Goal: Task Accomplishment & Management: Manage account settings

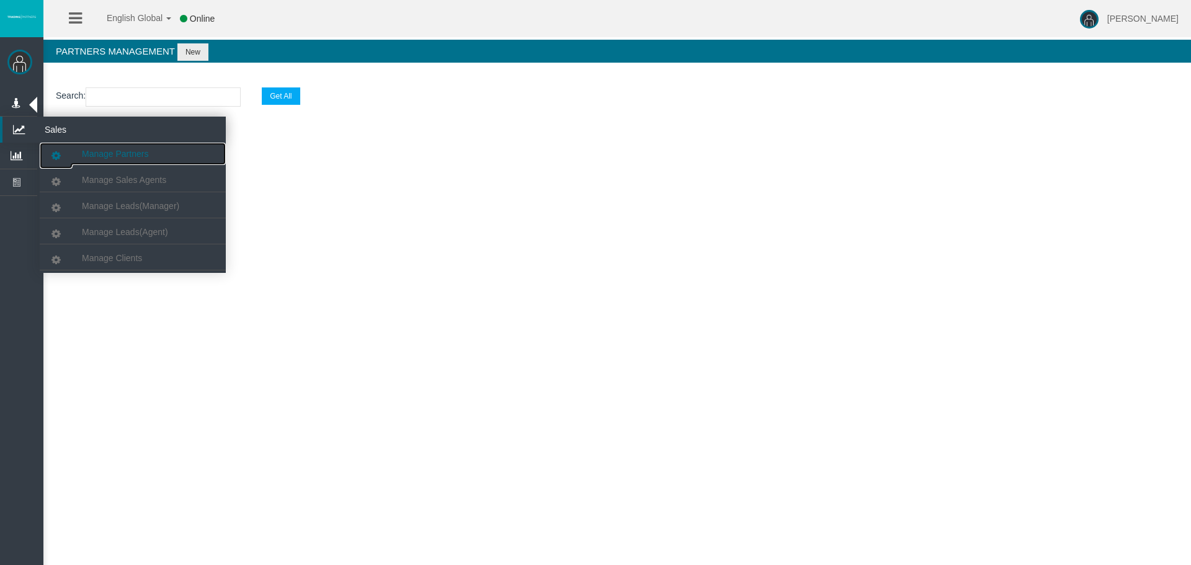
click at [127, 155] on span "Manage Partners" at bounding box center [115, 154] width 66 height 10
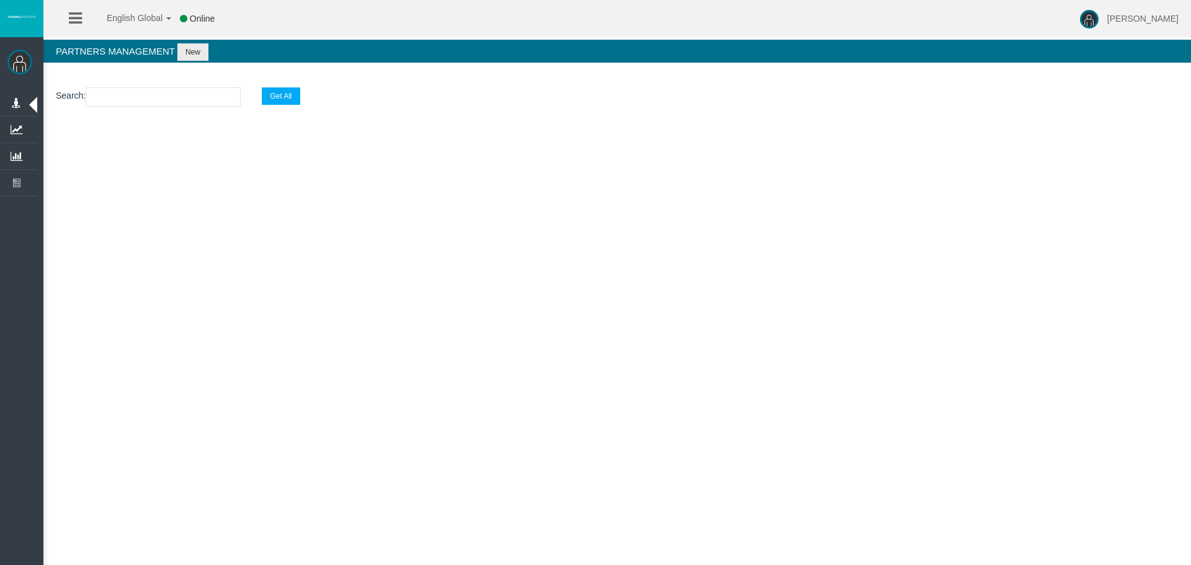
click at [152, 97] on input "text" at bounding box center [163, 96] width 155 height 19
paste input "19269613"
click at [338, 174] on div "Search : 19269613 Get All Loading..." at bounding box center [617, 128] width 1148 height 106
click at [148, 89] on input "19269613" at bounding box center [163, 96] width 155 height 19
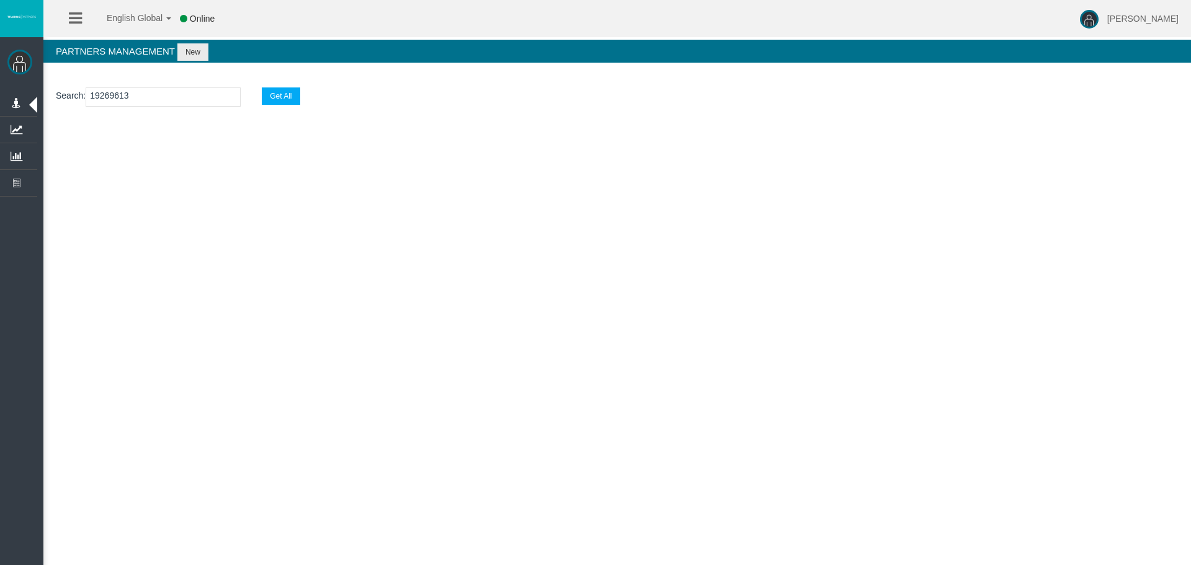
paste input "IBesvbb"
type input "IBesvbb"
select select "25"
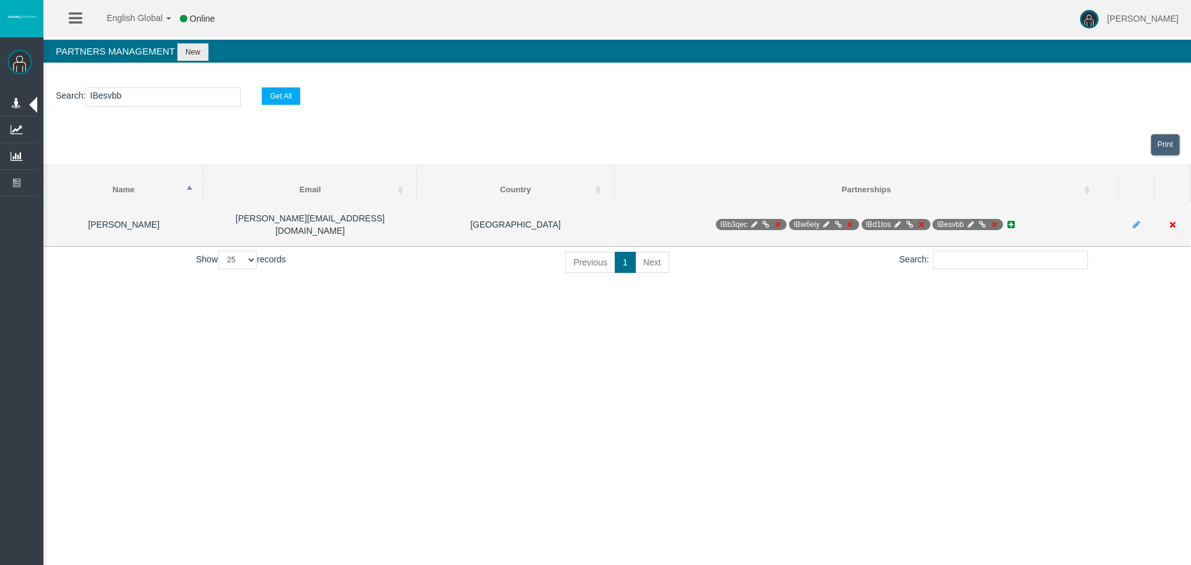
type input "IBesvbb"
click at [1132, 220] on td at bounding box center [1136, 224] width 36 height 44
click at [1136, 220] on icon at bounding box center [1136, 224] width 7 height 9
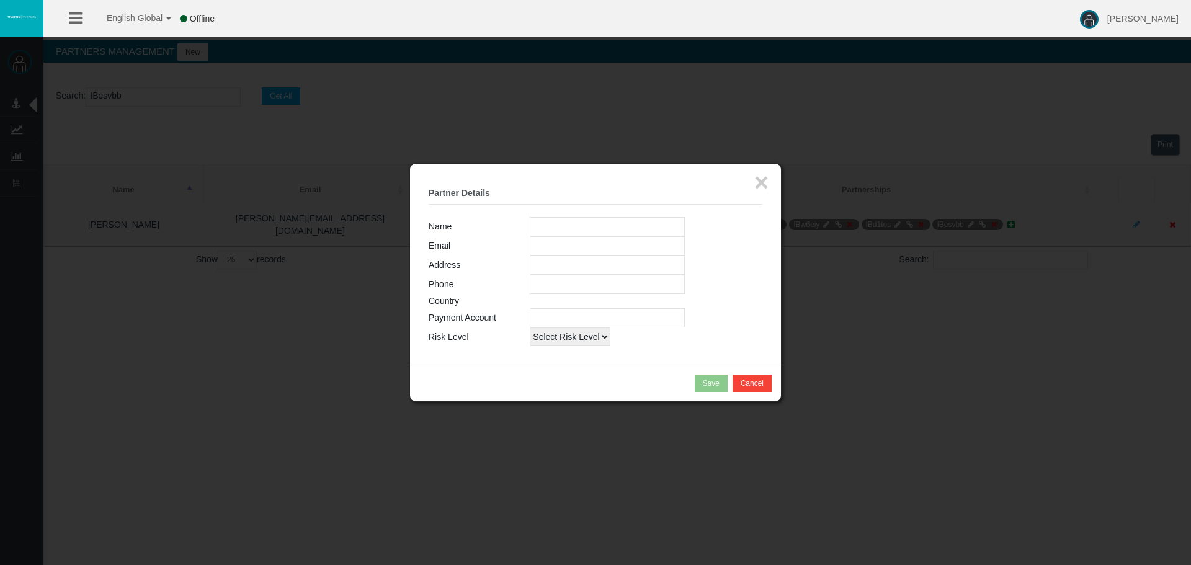
type input "[PERSON_NAME]"
type input "[PERSON_NAME][EMAIL_ADDRESS][DOMAIN_NAME]"
type input "empty"
type input "[PHONE_NUMBER]"
type input "19259856"
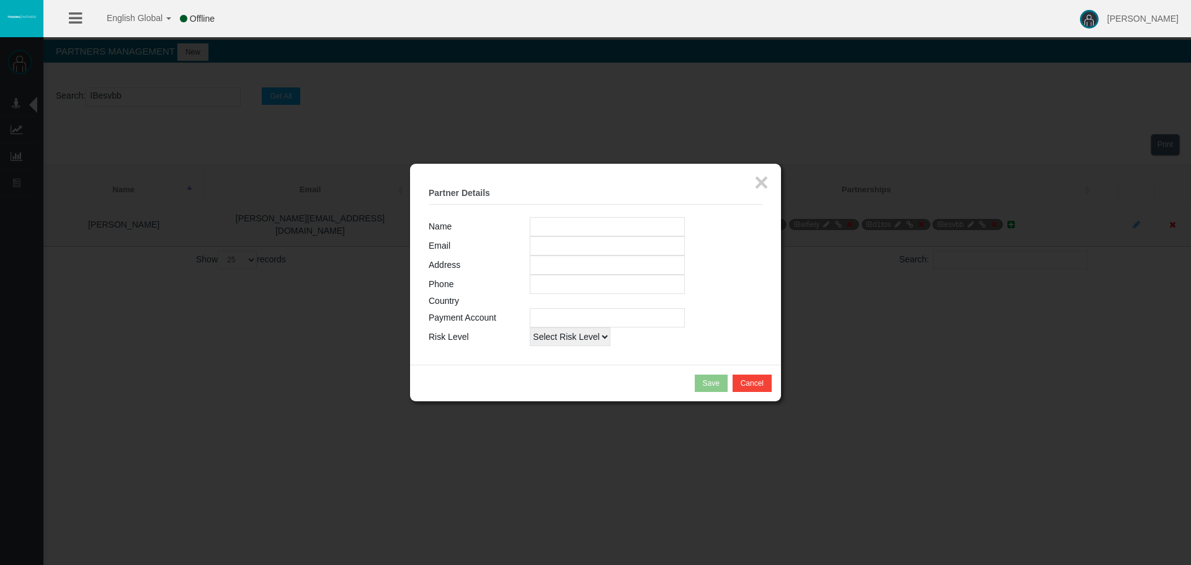
select select "1"
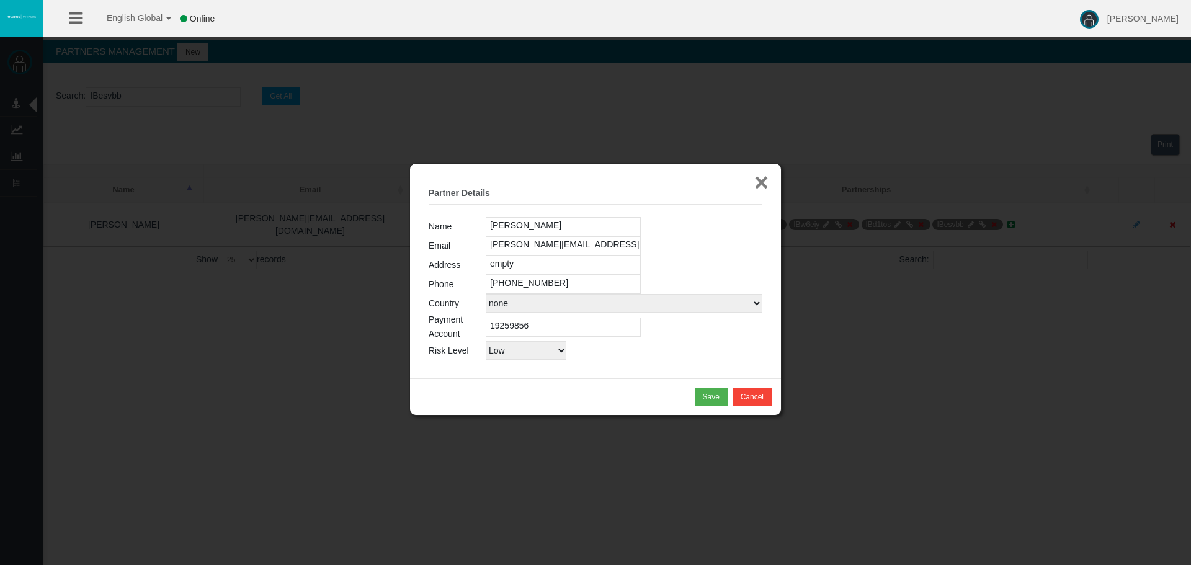
click at [766, 174] on button "×" at bounding box center [761, 182] width 14 height 25
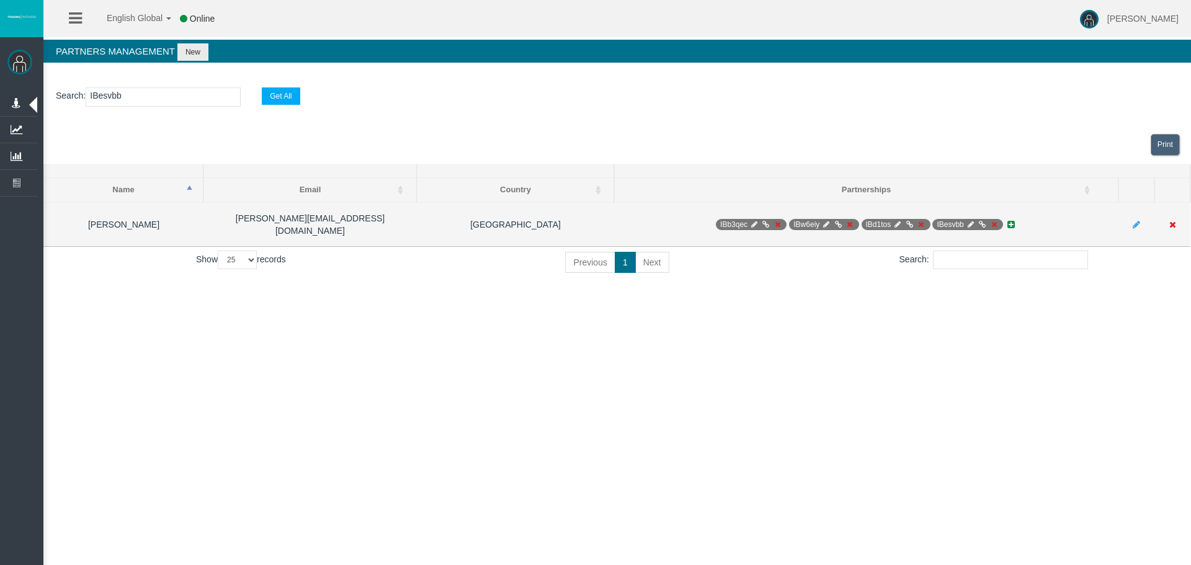
click at [970, 221] on icon at bounding box center [970, 224] width 9 height 7
select select "0"
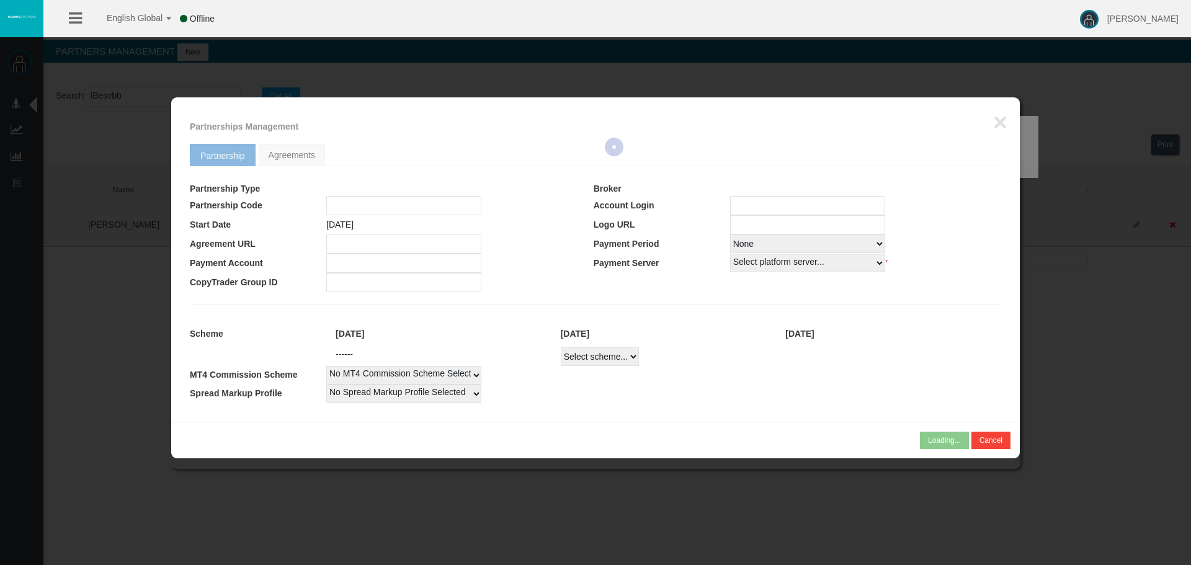
type input "IBesvbb"
type input "19269613"
select select "1"
type input "19269613"
select select "1"
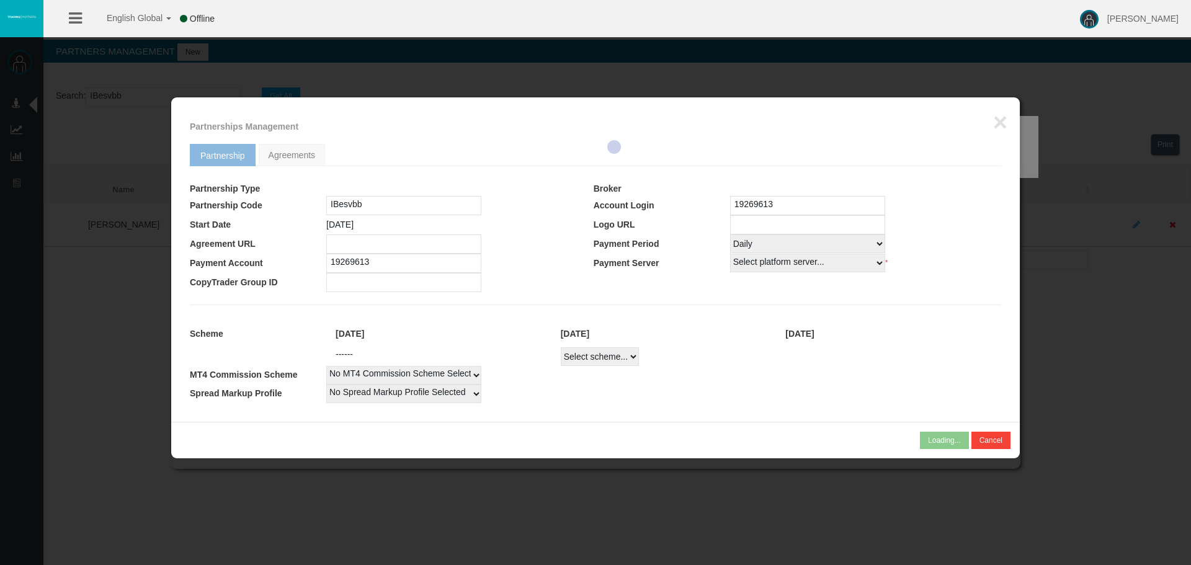
select select
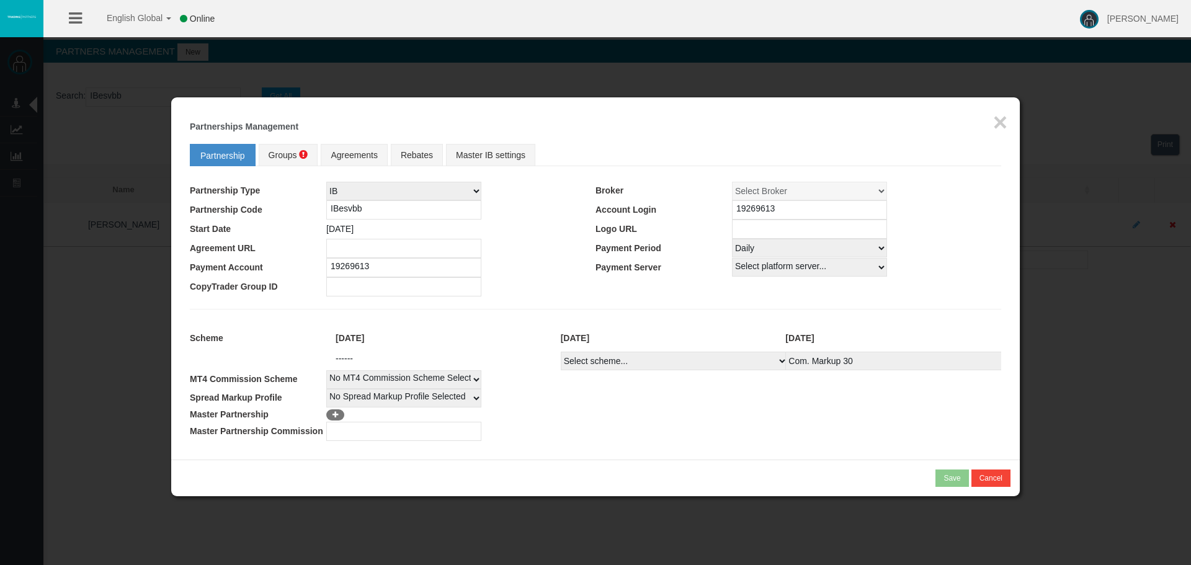
click at [733, 366] on select "Select scheme... Com. Markup 30 Master 18.20% Master Standard Spread (T4Trade) …" at bounding box center [674, 361] width 227 height 19
click at [686, 356] on select "Select scheme... Com. Markup 30 Master 18.20% Master Standard Spread (T4Trade) …" at bounding box center [674, 361] width 227 height 19
select select
click at [561, 352] on select "Select scheme... Com. Markup 30 Master 18.20% Master Standard Spread (T4Trade) …" at bounding box center [674, 361] width 227 height 19
select select
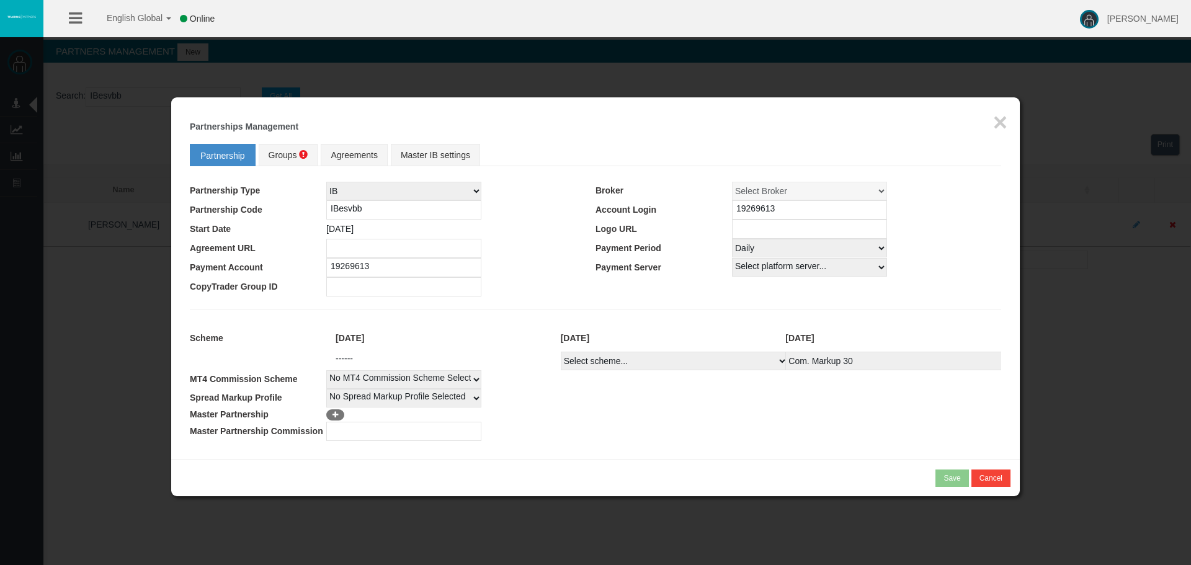
click at [774, 247] on select "Select Payment Period... None Daily Weekly Mid-Month Monthly" at bounding box center [809, 248] width 155 height 19
select select "0"
click at [732, 239] on select "Select Payment Period... None Daily Weekly Mid-Month Monthly" at bounding box center [809, 248] width 155 height 19
click at [766, 281] on td at bounding box center [799, 286] width 406 height 19
click at [272, 145] on link "Groups" at bounding box center [289, 155] width 60 height 22
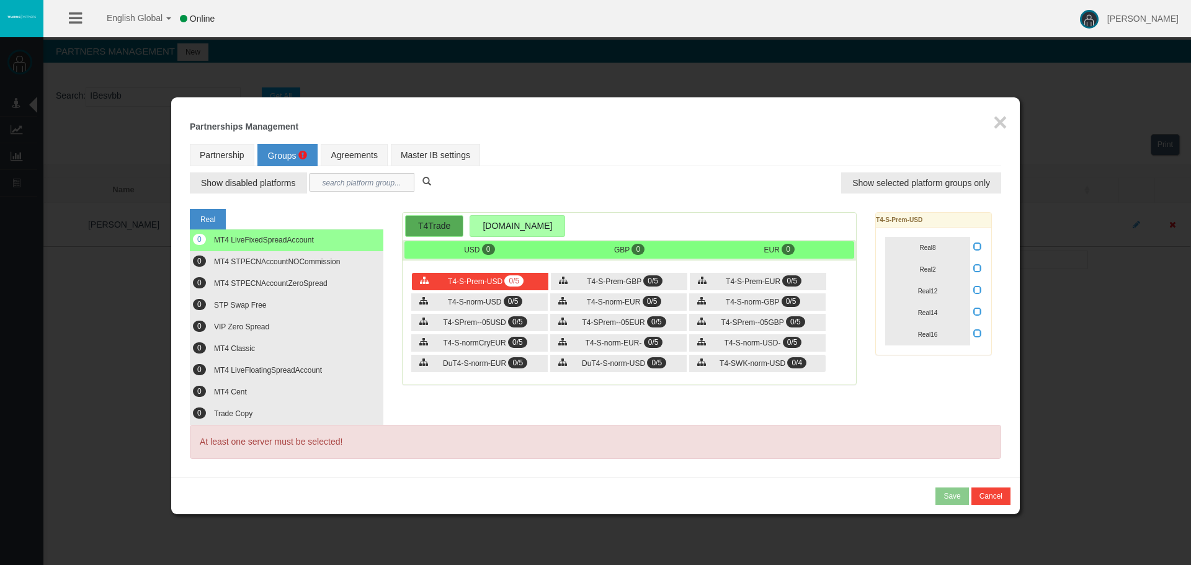
click at [383, 181] on input "text" at bounding box center [361, 182] width 105 height 19
paste input "T4-S-Cent-"
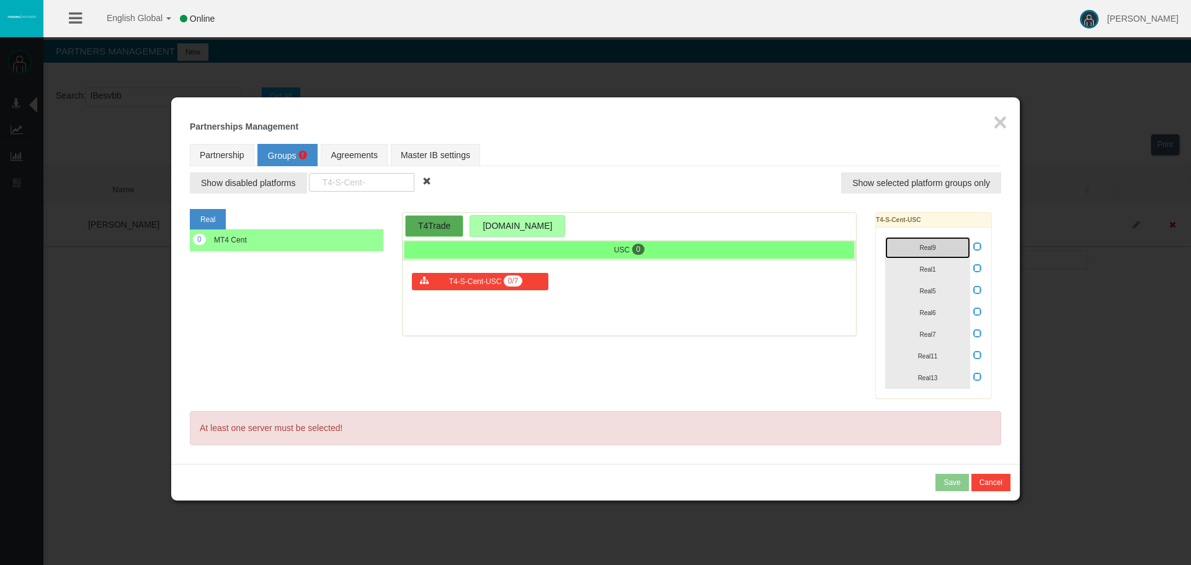
click at [937, 248] on button "Real9" at bounding box center [927, 248] width 85 height 22
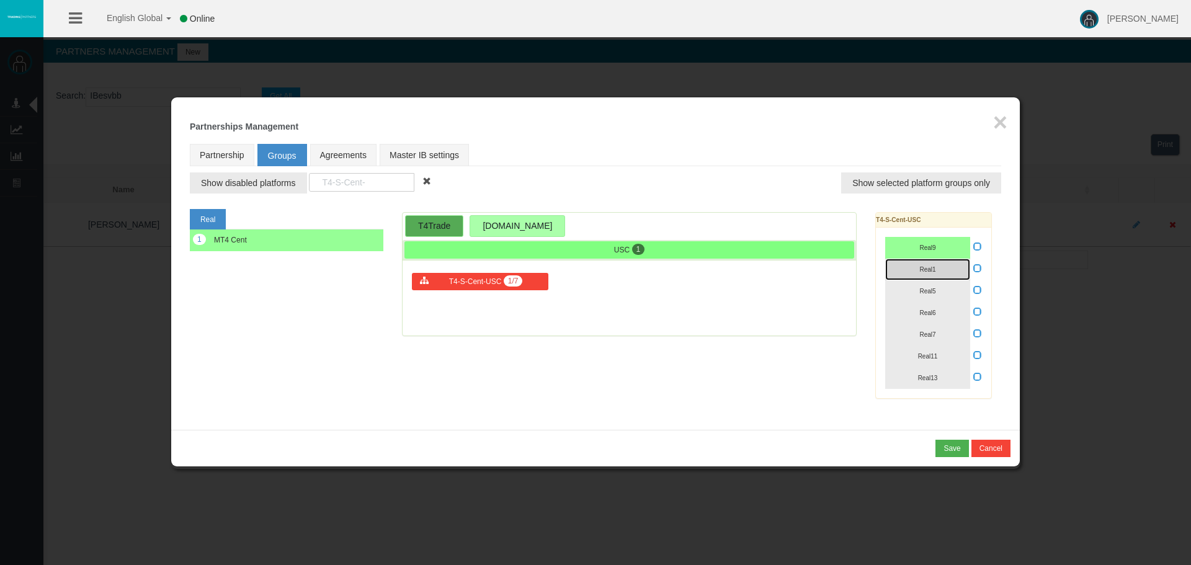
click at [935, 267] on span "Real1" at bounding box center [927, 269] width 16 height 7
click at [930, 297] on button "Real5" at bounding box center [927, 291] width 85 height 22
click at [930, 305] on button "Real6" at bounding box center [927, 313] width 85 height 22
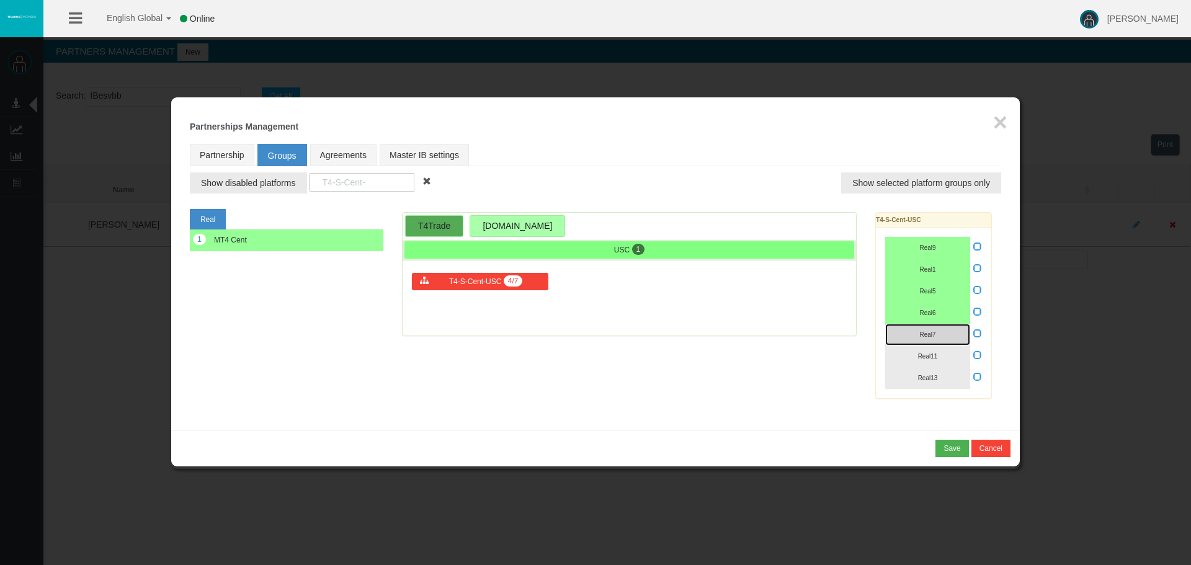
click at [926, 329] on button "Real7" at bounding box center [927, 335] width 85 height 22
click at [928, 355] on span "Real11" at bounding box center [928, 356] width 20 height 7
click at [928, 375] on span "Real13" at bounding box center [928, 378] width 20 height 7
click at [978, 290] on icon at bounding box center [977, 289] width 9 height 9
click at [0, 0] on input "checkbox" at bounding box center [0, 0] width 0 height 0
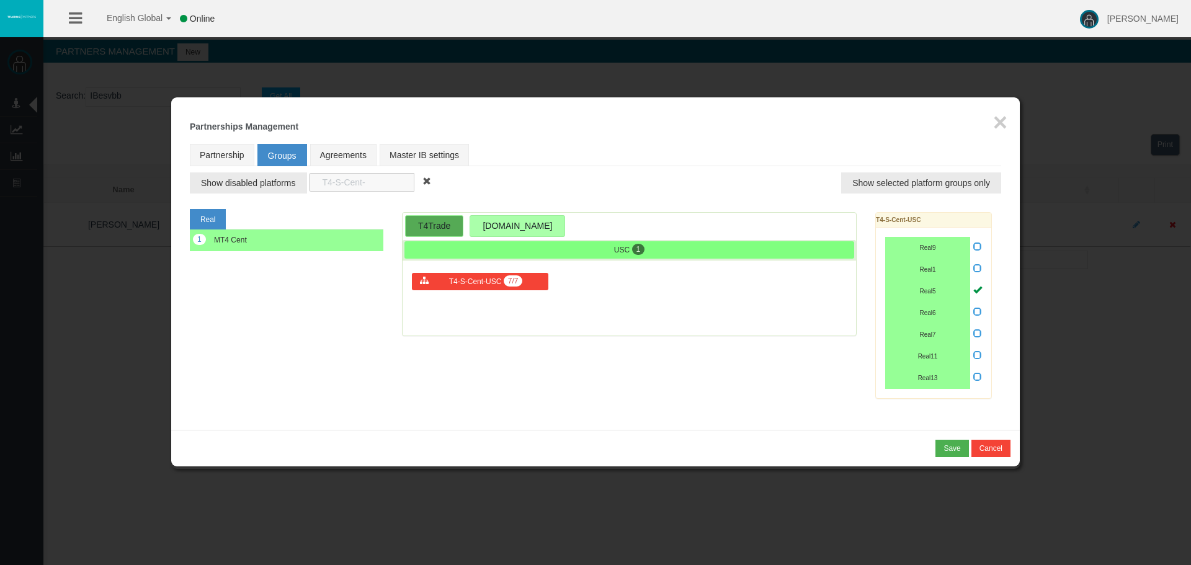
click at [398, 182] on input "T4-S-Cent-" at bounding box center [361, 182] width 105 height 19
drag, startPoint x: 398, startPoint y: 182, endPoint x: 252, endPoint y: 177, distance: 146.5
click at [254, 179] on td "Show disabled platforms T4-S-Cent- Show selected platform groups only" at bounding box center [595, 179] width 811 height 27
paste input "norm"
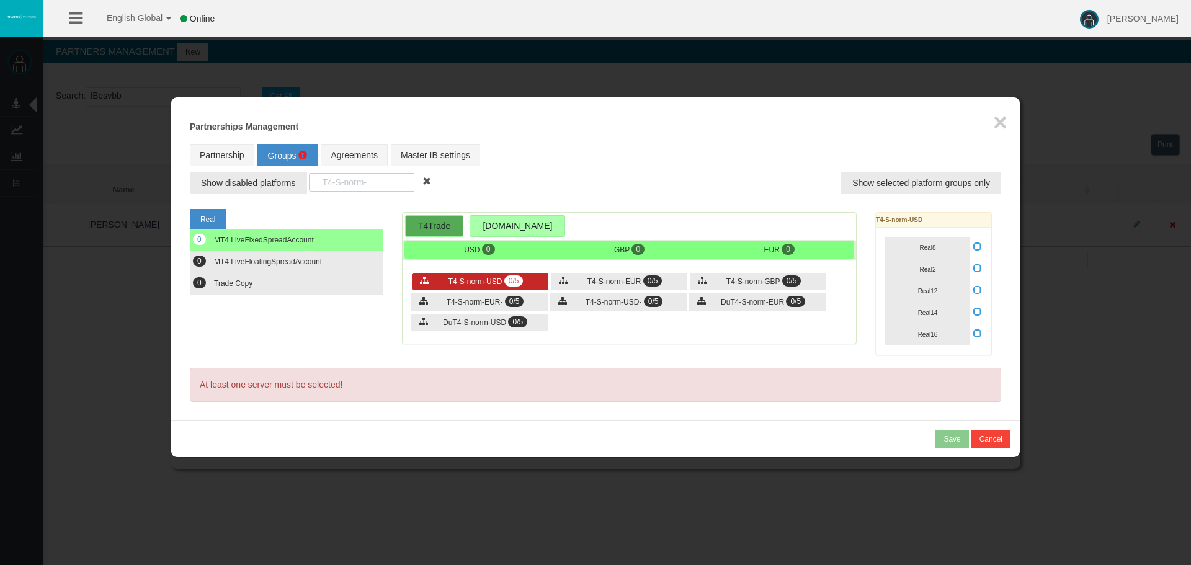
click at [482, 282] on span "T4-S-norm-USD" at bounding box center [476, 281] width 54 height 9
click at [591, 274] on div "T4-S-norm-EUR 0/5" at bounding box center [619, 281] width 136 height 17
click at [511, 280] on span "0/5" at bounding box center [513, 280] width 19 height 11
click at [926, 252] on button "Real8" at bounding box center [927, 248] width 85 height 22
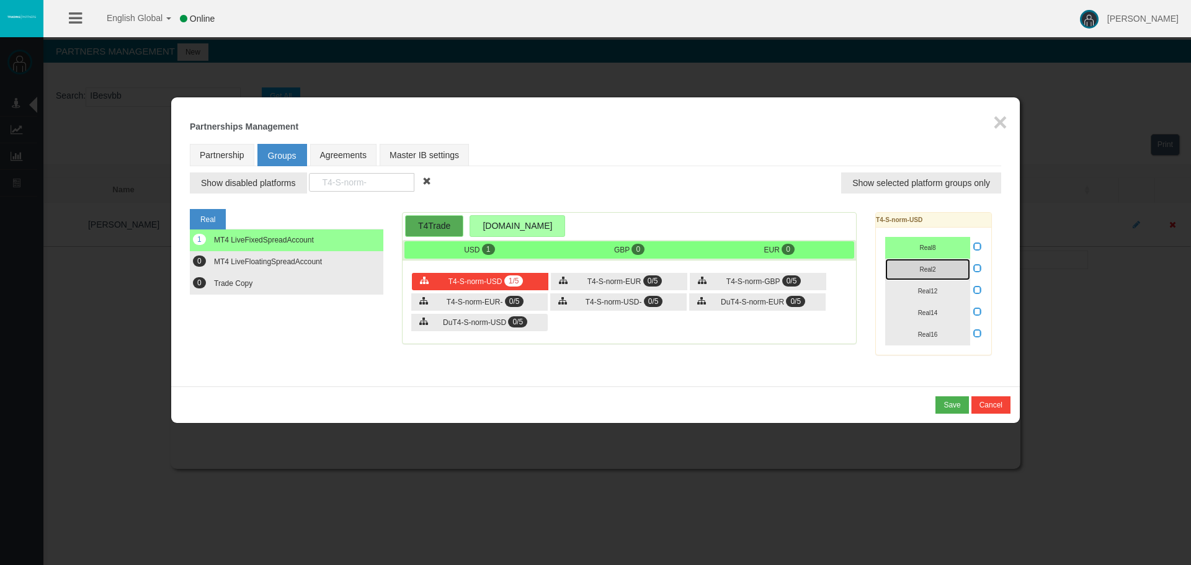
click at [926, 266] on span "Real2" at bounding box center [927, 269] width 16 height 7
drag, startPoint x: 930, startPoint y: 287, endPoint x: 932, endPoint y: 303, distance: 16.3
click at [930, 288] on button "Real12" at bounding box center [927, 291] width 85 height 22
click at [933, 311] on span "Real14" at bounding box center [928, 313] width 20 height 7
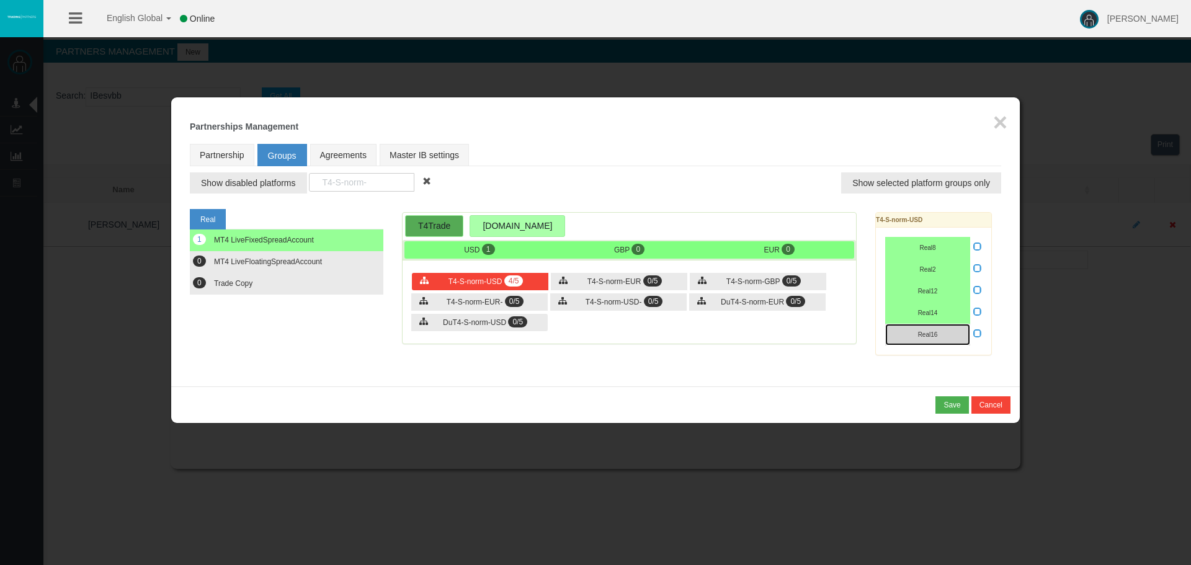
click at [934, 335] on span "Real16" at bounding box center [928, 334] width 20 height 7
click at [978, 333] on icon at bounding box center [977, 333] width 9 height 9
click at [0, 0] on input "checkbox" at bounding box center [0, 0] width 0 height 0
click at [589, 275] on div "T4-S-norm-EUR 0/5" at bounding box center [619, 281] width 136 height 17
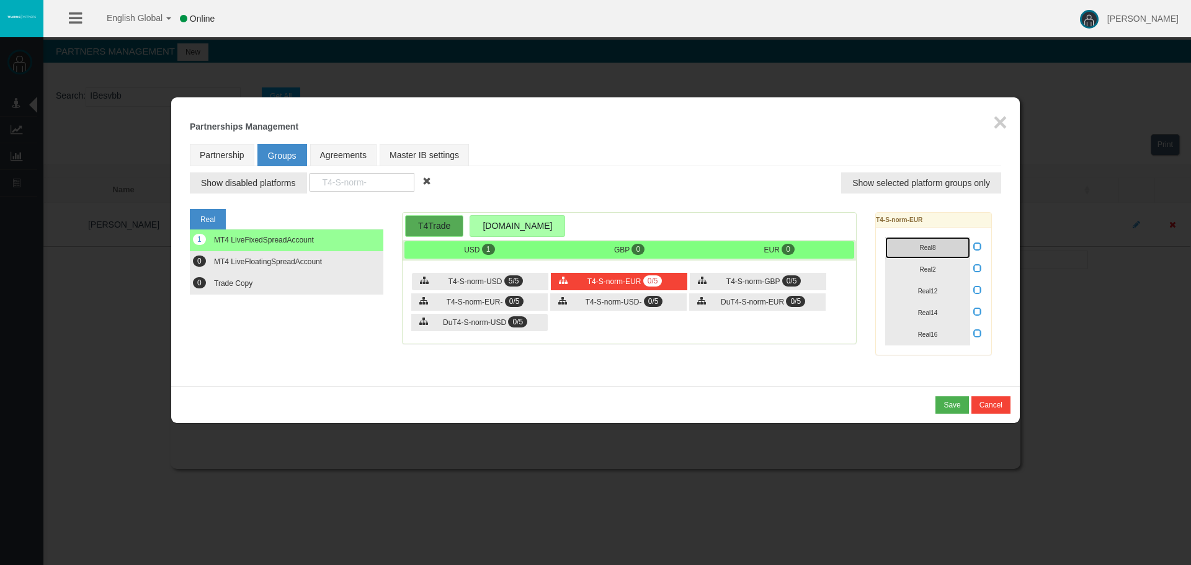
click at [953, 243] on button "Real8" at bounding box center [927, 248] width 85 height 22
click at [937, 274] on button "Real2" at bounding box center [927, 270] width 85 height 22
click at [937, 293] on span "Real12" at bounding box center [928, 291] width 20 height 7
click at [932, 315] on span "Real14" at bounding box center [928, 313] width 20 height 7
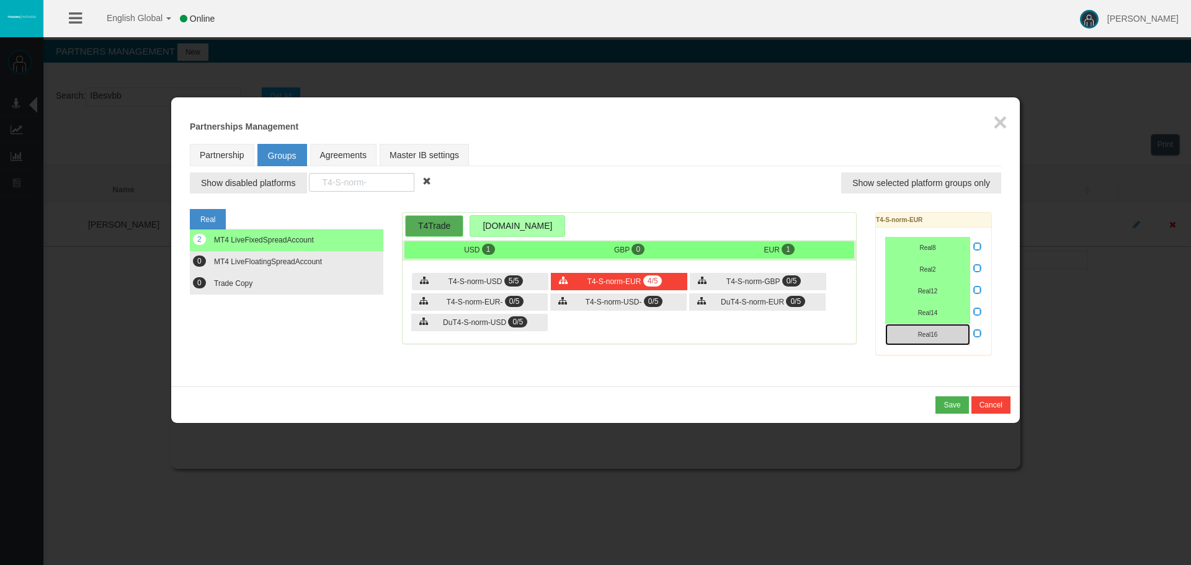
click at [930, 334] on span "Real16" at bounding box center [928, 334] width 20 height 7
click at [979, 333] on icon at bounding box center [977, 333] width 9 height 9
click at [0, 0] on input "checkbox" at bounding box center [0, 0] width 0 height 0
click at [756, 277] on span "T4-S-norm-GBP" at bounding box center [752, 281] width 53 height 9
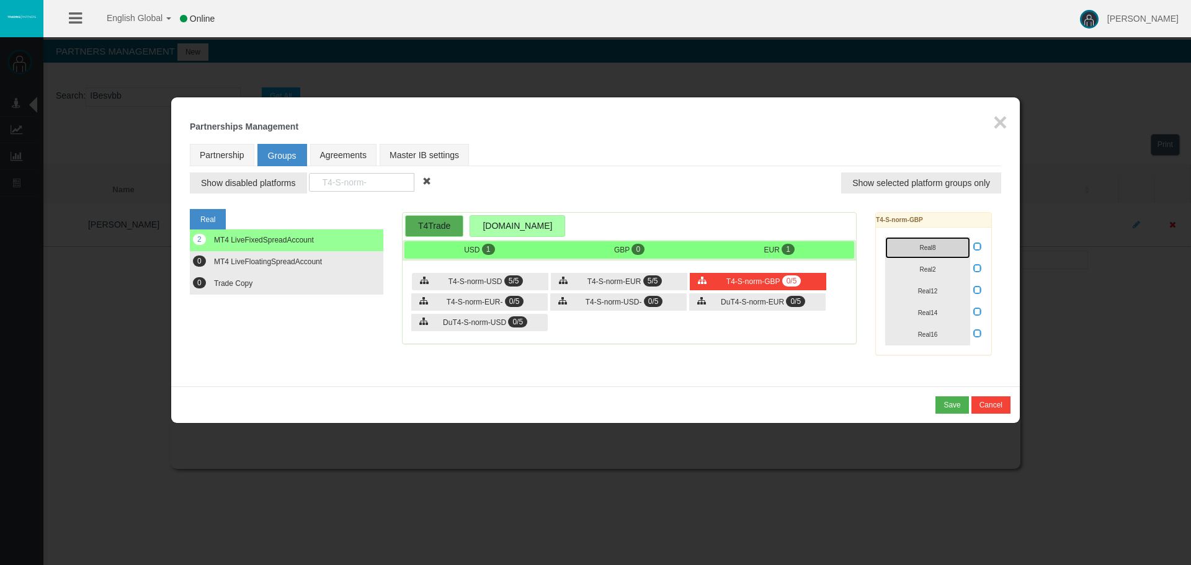
click at [937, 252] on button "Real8" at bounding box center [927, 248] width 85 height 22
click at [926, 270] on span "Real2" at bounding box center [927, 269] width 16 height 7
click at [934, 297] on button "Real12" at bounding box center [927, 291] width 85 height 22
click at [934, 310] on span "Real14" at bounding box center [928, 313] width 20 height 7
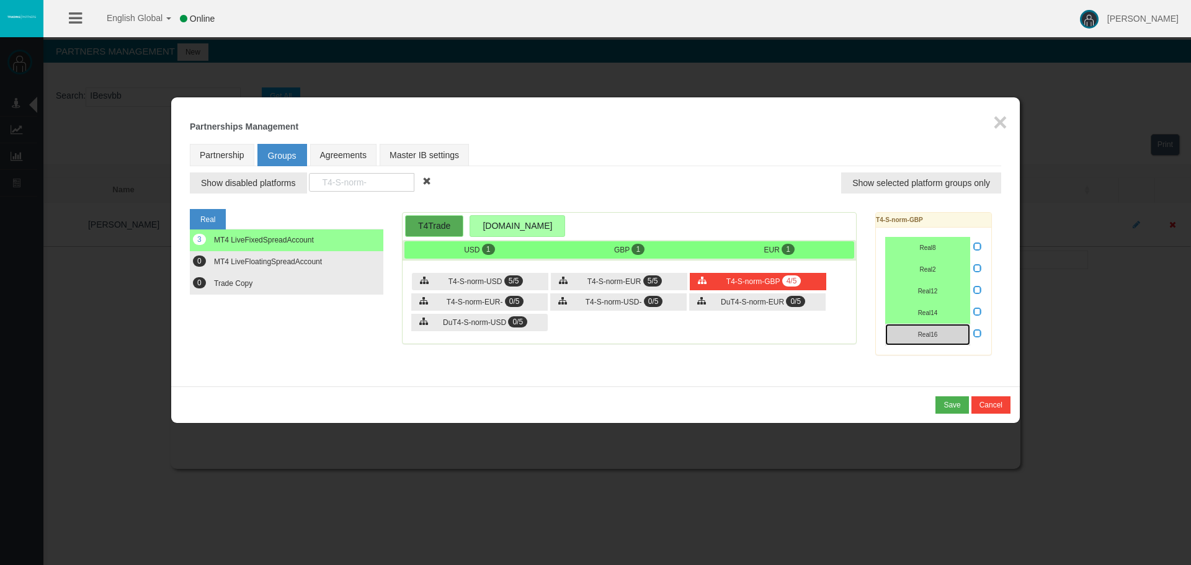
click at [935, 333] on span "Real16" at bounding box center [928, 334] width 20 height 7
click at [976, 334] on icon at bounding box center [977, 333] width 9 height 9
click at [0, 0] on input "checkbox" at bounding box center [0, 0] width 0 height 0
click at [518, 303] on span "0/5" at bounding box center [514, 301] width 19 height 11
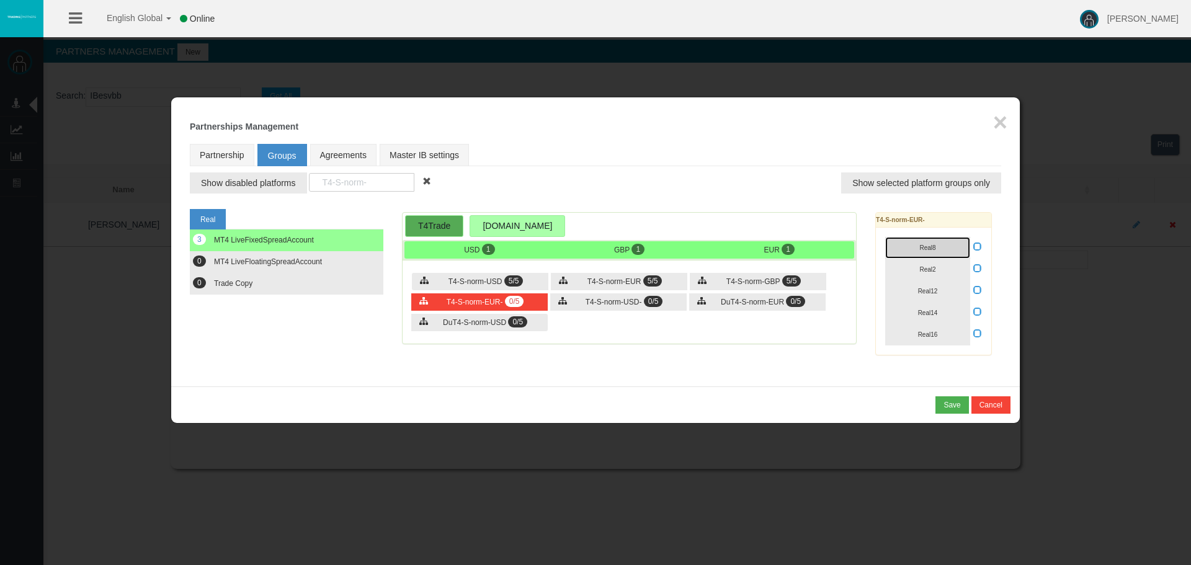
click at [921, 241] on button "Real8" at bounding box center [927, 248] width 85 height 22
click at [925, 259] on button "Real2" at bounding box center [927, 270] width 85 height 22
click at [932, 300] on button "Real12" at bounding box center [927, 291] width 85 height 22
click at [935, 311] on span "Real14" at bounding box center [928, 313] width 20 height 7
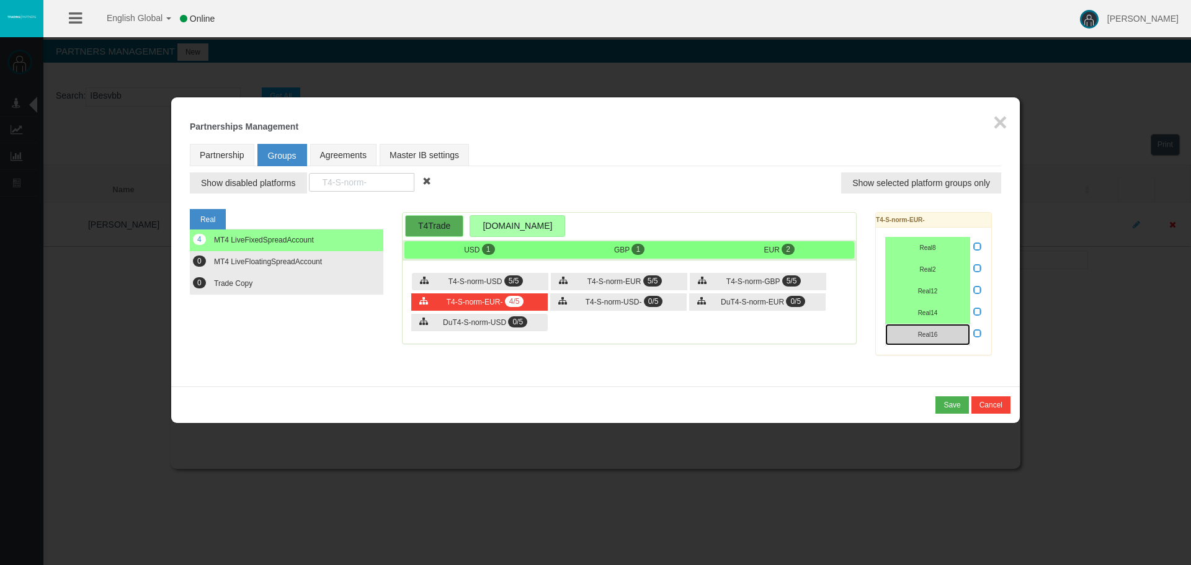
click at [935, 334] on span "Real16" at bounding box center [928, 334] width 20 height 7
click at [626, 303] on span "T4-S-norm-USD-" at bounding box center [614, 302] width 56 height 9
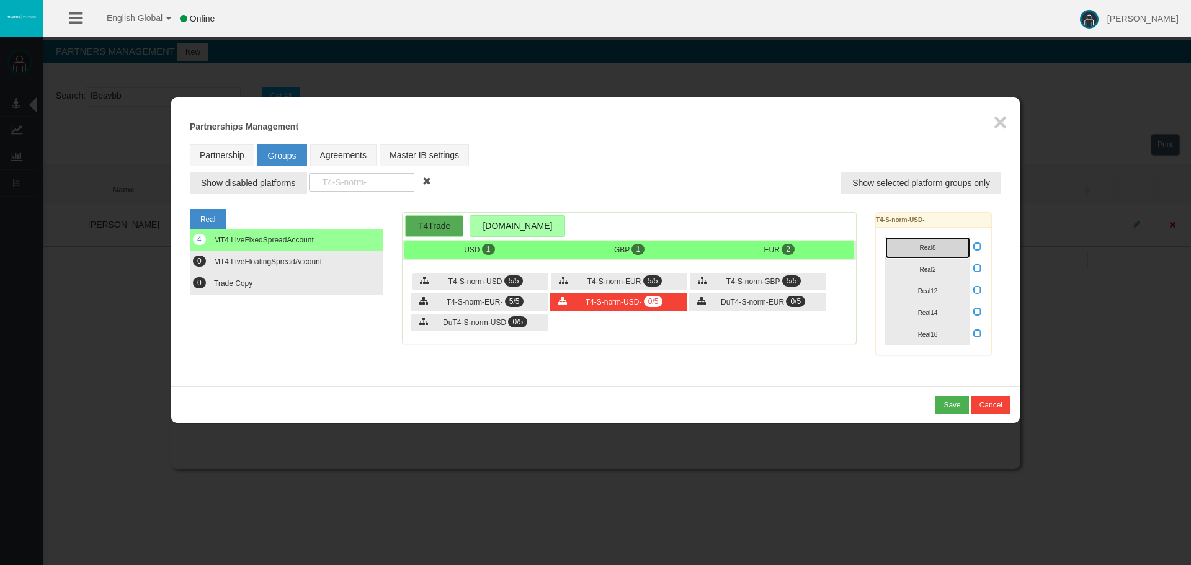
click at [929, 247] on span "Real8" at bounding box center [927, 247] width 16 height 7
click at [928, 265] on button "Real2" at bounding box center [927, 270] width 85 height 22
click at [937, 293] on span "Real12" at bounding box center [928, 291] width 20 height 7
click at [935, 305] on button "Real14" at bounding box center [927, 313] width 85 height 22
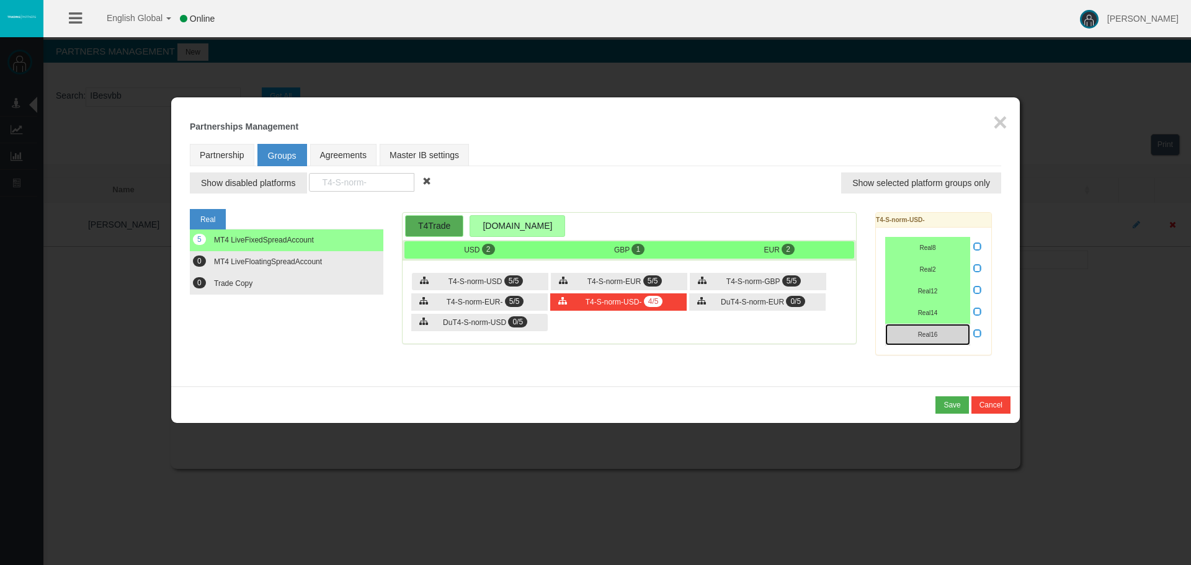
click at [935, 328] on button "Real16" at bounding box center [927, 335] width 85 height 22
click at [251, 262] on span "MT4 LiveFloatingSpreadAccount" at bounding box center [268, 261] width 108 height 9
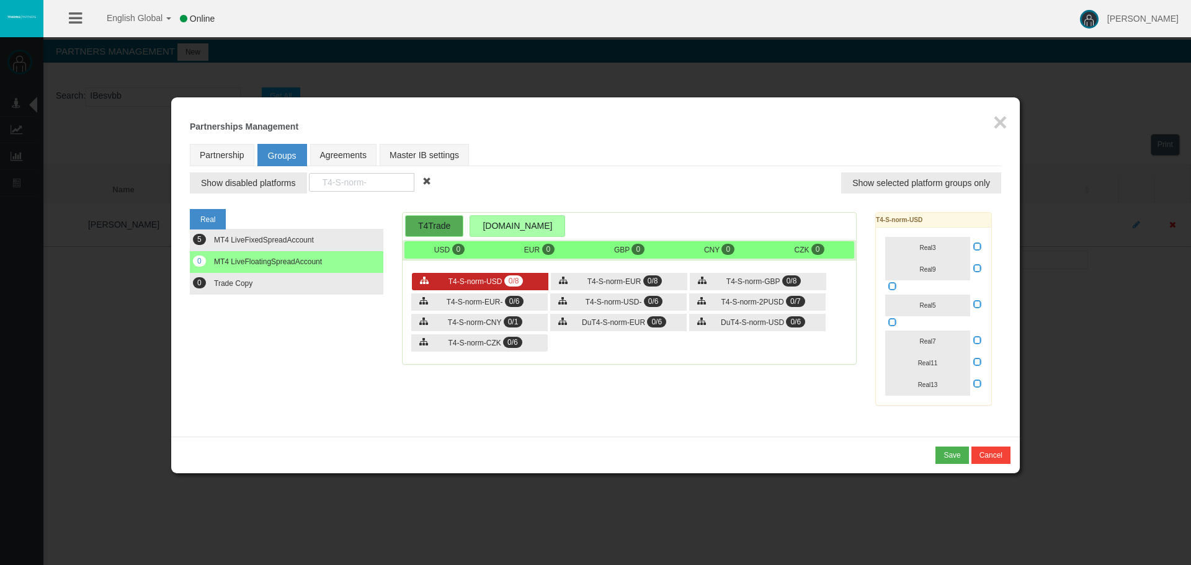
click at [475, 283] on span "T4-S-norm-USD" at bounding box center [476, 281] width 54 height 9
click at [944, 245] on button "Real3" at bounding box center [927, 248] width 85 height 22
click at [939, 270] on button "Real9" at bounding box center [927, 270] width 85 height 22
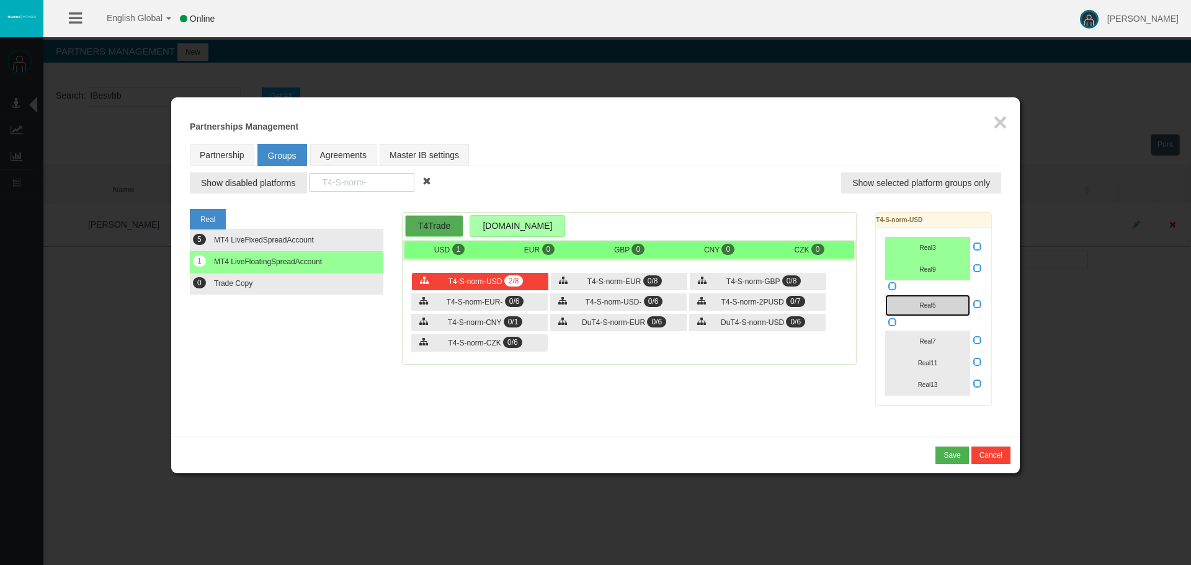
click at [928, 315] on button "Real5" at bounding box center [927, 306] width 85 height 22
drag, startPoint x: 930, startPoint y: 339, endPoint x: 934, endPoint y: 363, distance: 24.5
click at [930, 339] on span "Real7" at bounding box center [927, 341] width 16 height 7
click at [934, 364] on span "Real11" at bounding box center [928, 363] width 20 height 7
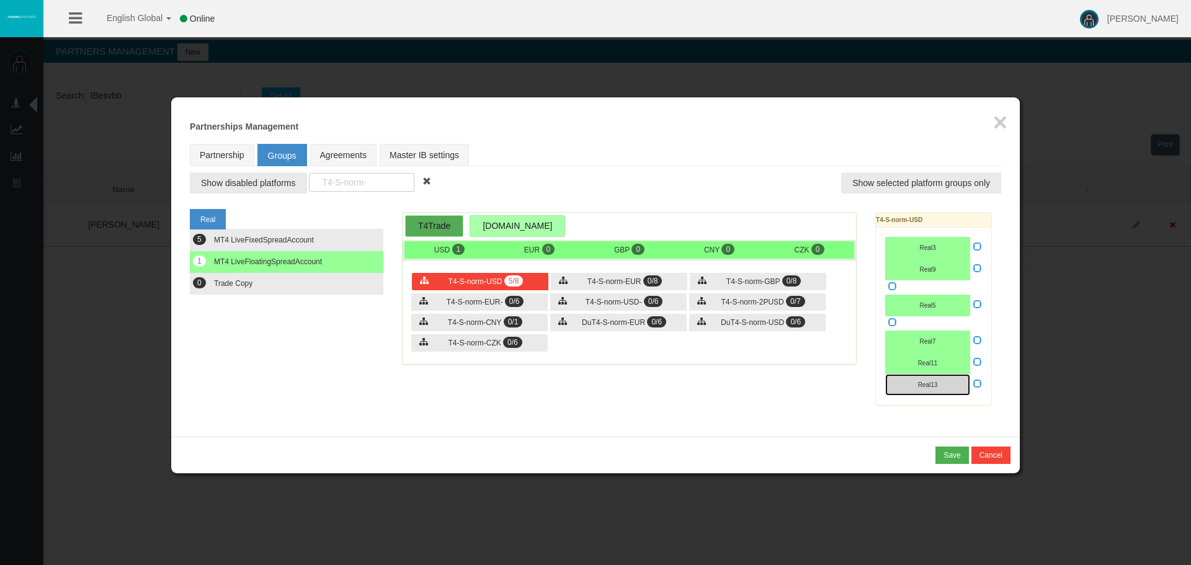
click at [932, 386] on span "Real13" at bounding box center [928, 385] width 20 height 7
click at [976, 303] on icon at bounding box center [977, 304] width 9 height 9
click at [0, 0] on input "checkbox" at bounding box center [0, 0] width 0 height 0
click at [581, 284] on div "T4-S-norm-EUR 0/8" at bounding box center [619, 281] width 136 height 17
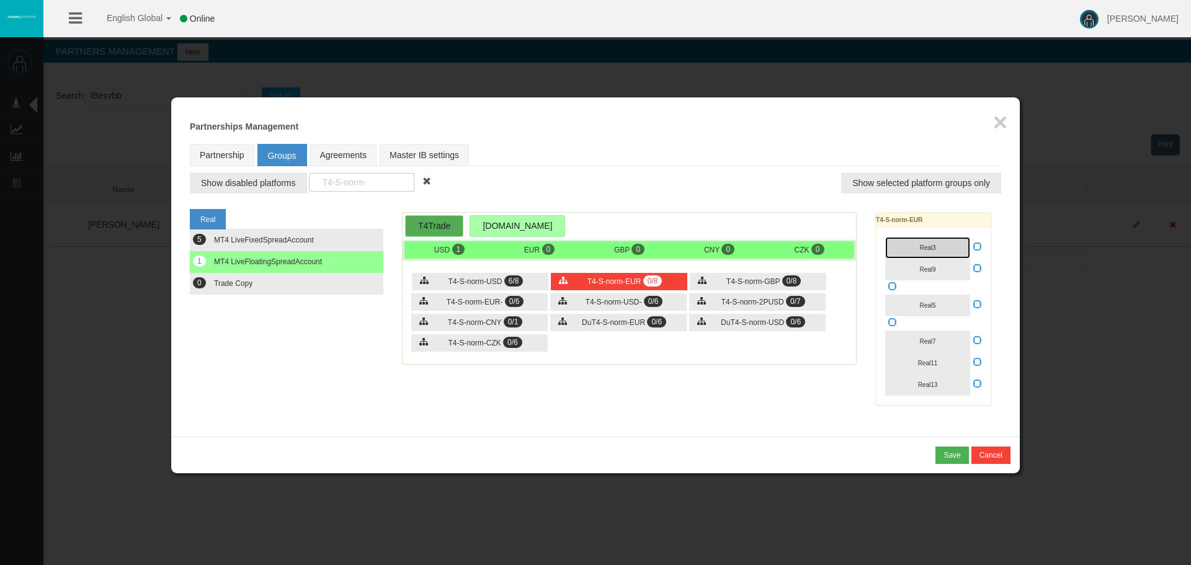
click at [918, 251] on button "Real3" at bounding box center [927, 248] width 85 height 22
click at [918, 270] on button "Real9" at bounding box center [927, 270] width 85 height 22
click at [943, 305] on button "Real5" at bounding box center [927, 306] width 85 height 22
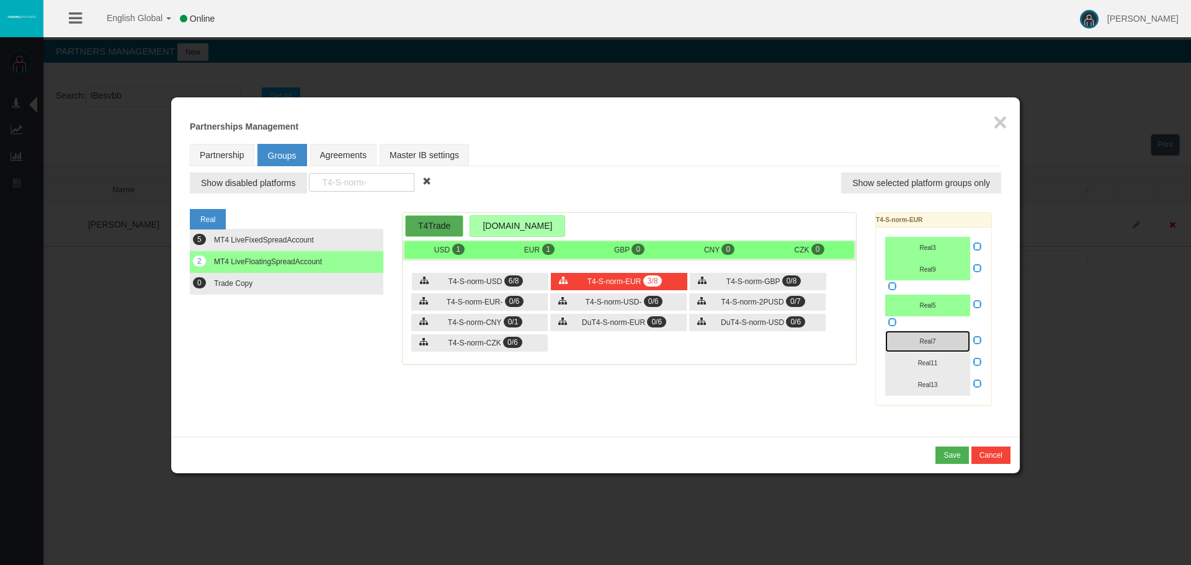
click at [933, 346] on button "Real7" at bounding box center [927, 342] width 85 height 22
click at [932, 362] on span "Real11" at bounding box center [928, 363] width 20 height 7
click at [933, 382] on span "Real13" at bounding box center [928, 385] width 20 height 7
click at [974, 305] on icon at bounding box center [977, 304] width 9 height 9
click at [0, 0] on input "checkbox" at bounding box center [0, 0] width 0 height 0
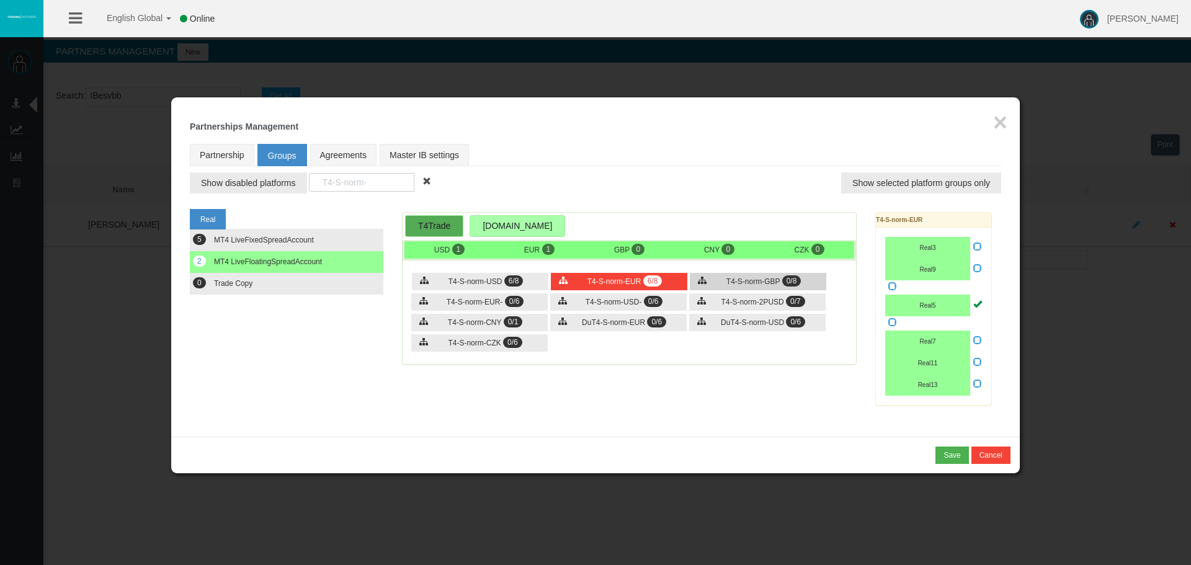
click at [725, 284] on div "T4-S-norm-GBP 0/8" at bounding box center [758, 281] width 136 height 17
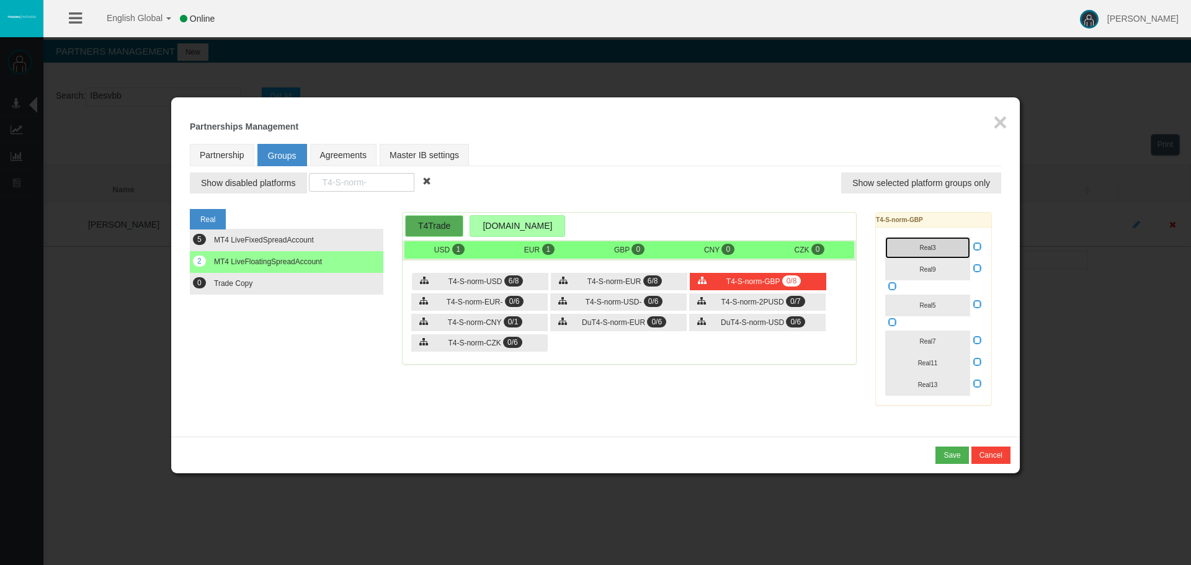
click at [941, 247] on button "Real3" at bounding box center [927, 248] width 85 height 22
click at [942, 266] on button "Real9" at bounding box center [927, 270] width 85 height 22
click at [942, 308] on button "Real5" at bounding box center [927, 306] width 85 height 22
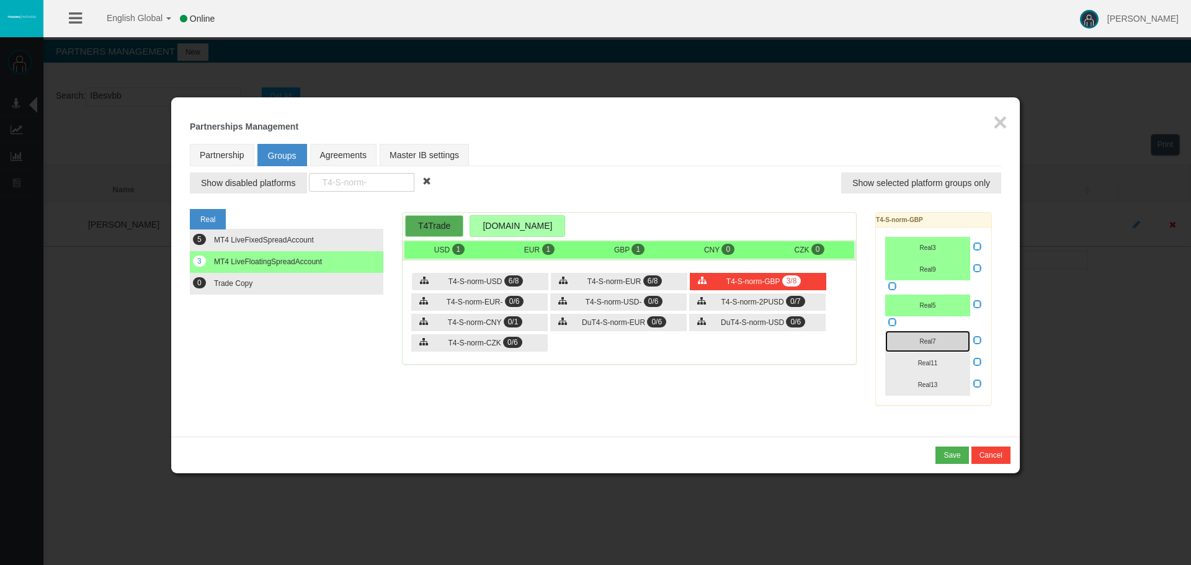
click at [935, 336] on button "Real7" at bounding box center [927, 342] width 85 height 22
click at [929, 364] on span "Real11" at bounding box center [928, 363] width 20 height 7
click at [927, 384] on span "Real13" at bounding box center [928, 385] width 20 height 7
click at [976, 302] on icon at bounding box center [977, 304] width 9 height 9
click at [0, 0] on input "checkbox" at bounding box center [0, 0] width 0 height 0
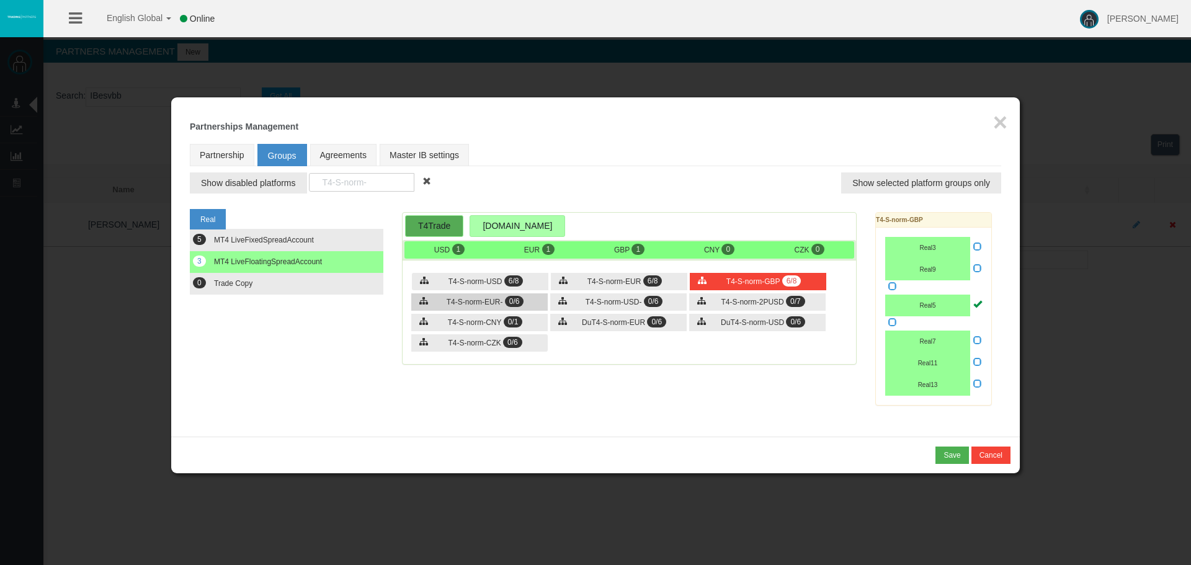
click at [486, 298] on span "T4-S-norm-EUR-" at bounding box center [475, 302] width 56 height 9
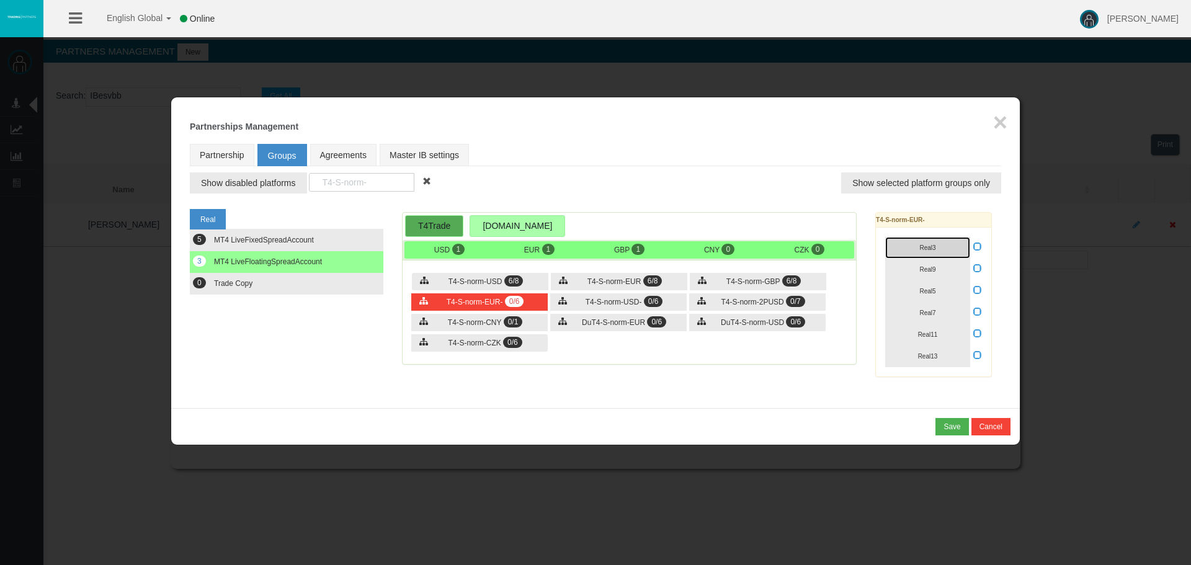
click at [949, 250] on button "Real3" at bounding box center [927, 248] width 85 height 22
click at [929, 267] on span "Real9" at bounding box center [927, 269] width 16 height 7
click at [943, 292] on button "Real5" at bounding box center [927, 291] width 85 height 22
click at [945, 316] on button "Real7" at bounding box center [927, 313] width 85 height 22
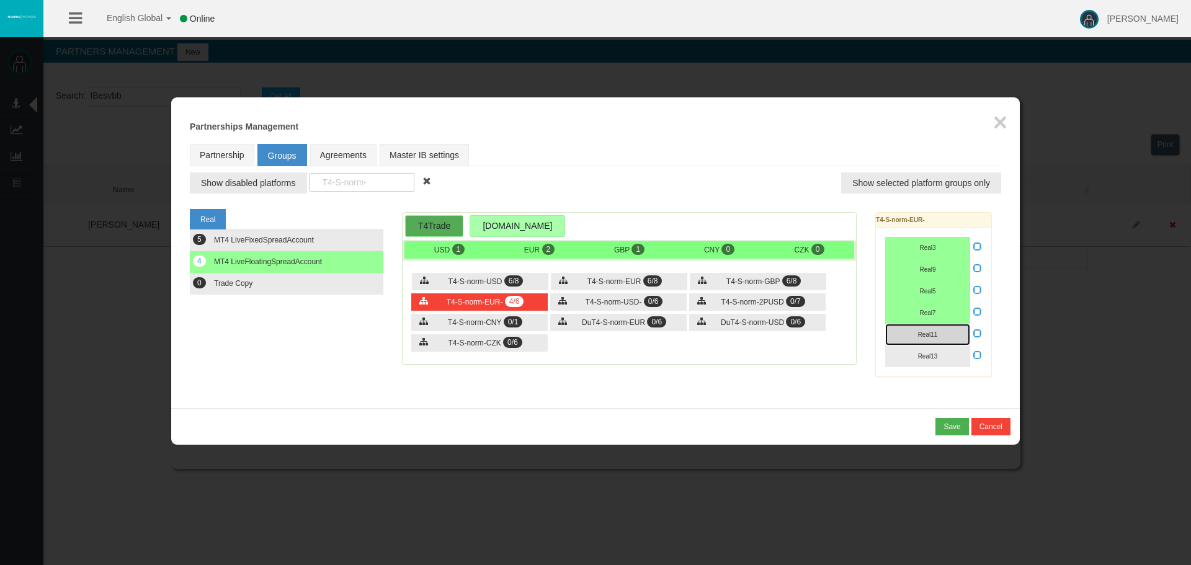
click at [945, 334] on button "Real11" at bounding box center [927, 335] width 85 height 22
click at [946, 356] on button "Real13" at bounding box center [927, 357] width 85 height 22
click at [626, 303] on span "T4-S-norm-USD-" at bounding box center [614, 302] width 56 height 9
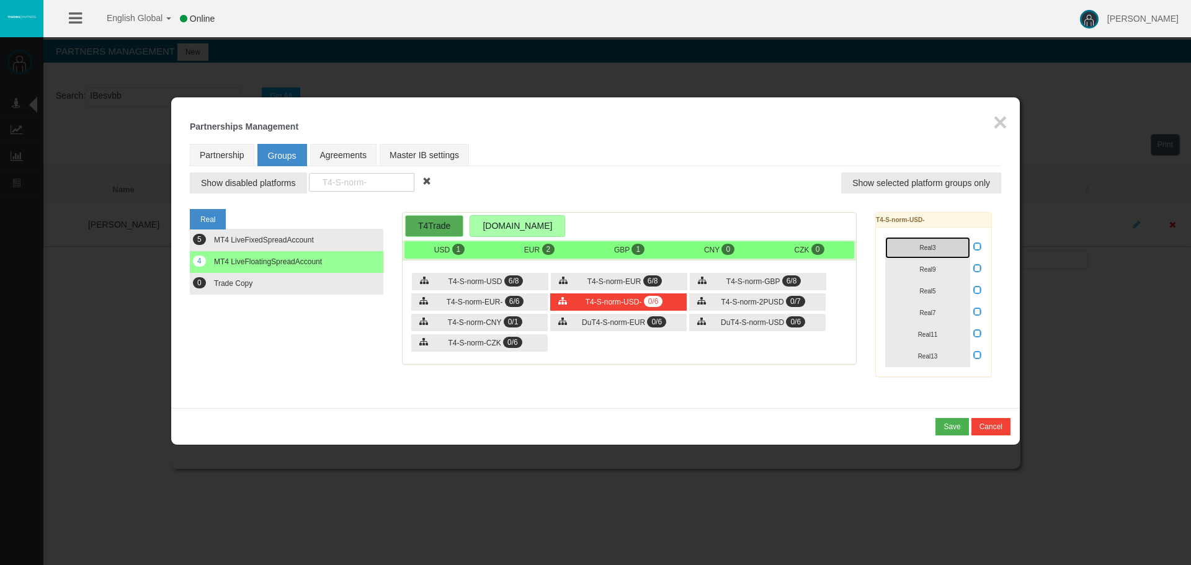
click at [928, 251] on button "Real3" at bounding box center [927, 248] width 85 height 22
click at [927, 266] on span "Real9" at bounding box center [927, 269] width 16 height 7
click at [927, 293] on span "Real5" at bounding box center [927, 291] width 16 height 7
click at [928, 311] on span "Real7" at bounding box center [927, 313] width 16 height 7
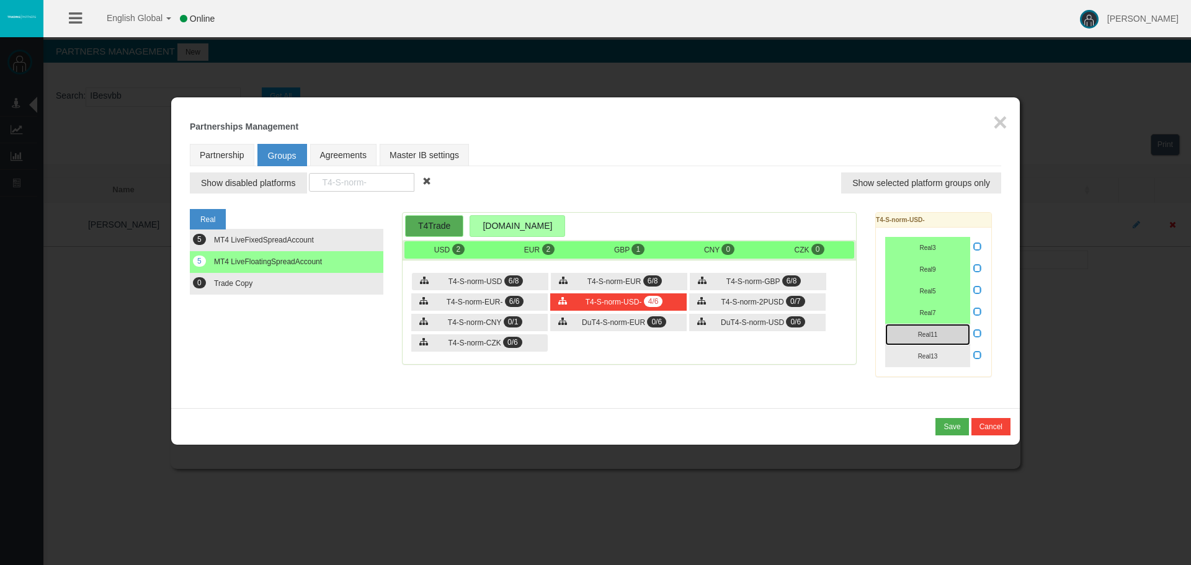
click at [929, 327] on button "Real11" at bounding box center [927, 335] width 85 height 22
click at [932, 357] on span "Real13" at bounding box center [928, 356] width 20 height 7
click at [268, 288] on button "0 Trade Copy" at bounding box center [287, 284] width 194 height 22
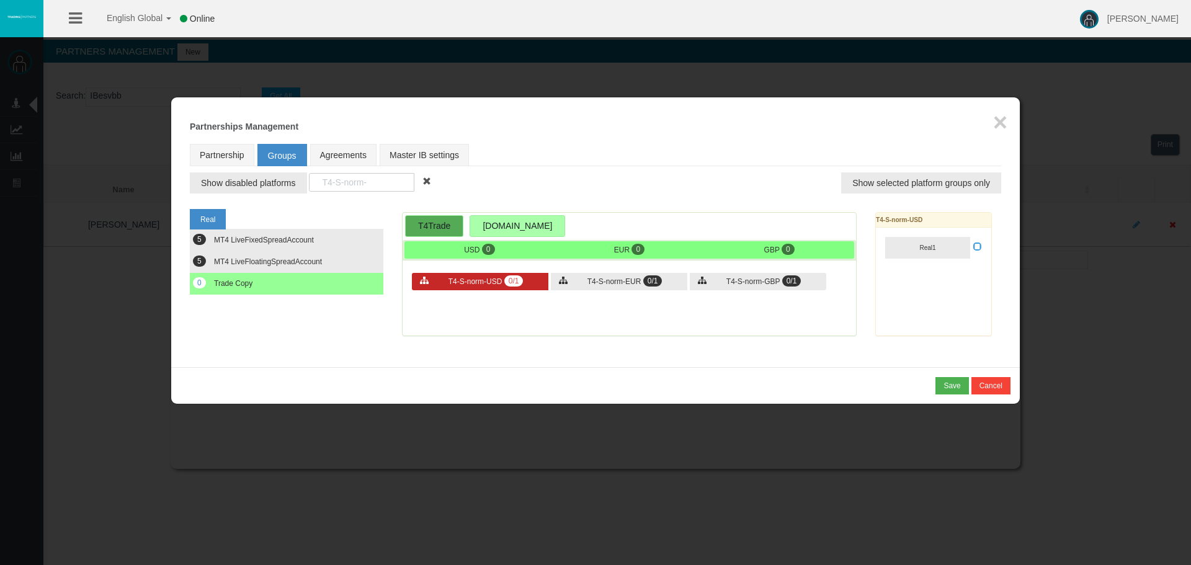
click at [469, 280] on span "T4-S-norm-USD" at bounding box center [476, 281] width 54 height 9
click at [939, 243] on button "Real1" at bounding box center [927, 248] width 85 height 22
click at [977, 246] on icon at bounding box center [977, 246] width 9 height 9
click at [0, 0] on input "checkbox" at bounding box center [0, 0] width 0 height 0
click at [623, 287] on div "T4-S-norm-EUR 0/1" at bounding box center [619, 281] width 136 height 17
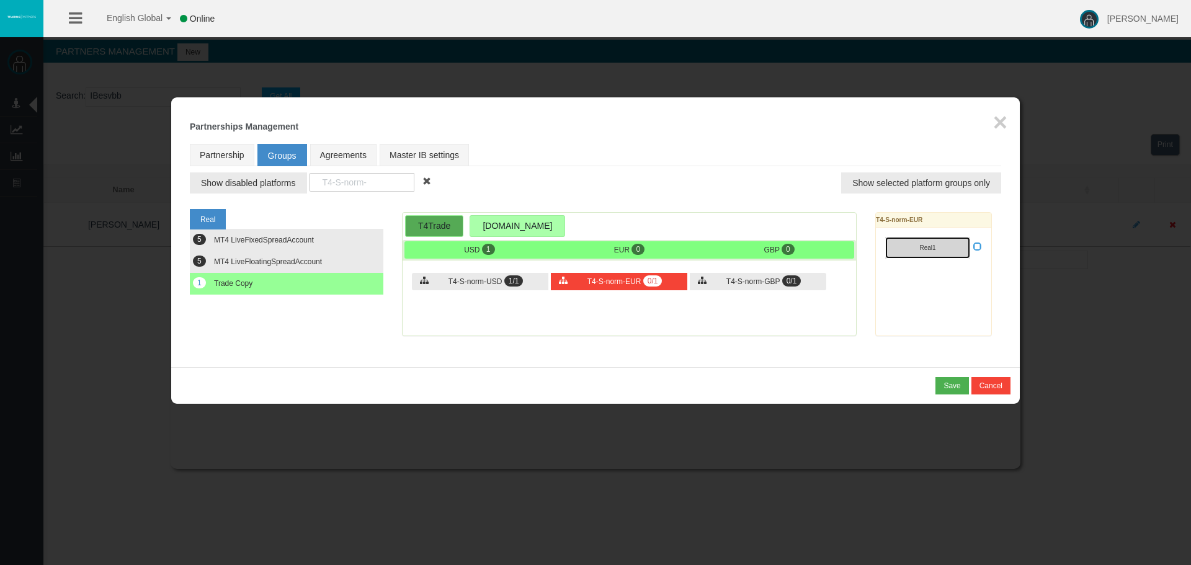
click at [947, 256] on button "Real1" at bounding box center [927, 248] width 85 height 22
click at [977, 245] on icon at bounding box center [977, 246] width 9 height 9
click at [0, 0] on input "checkbox" at bounding box center [0, 0] width 0 height 0
click at [763, 281] on span "T4-S-norm-GBP" at bounding box center [752, 281] width 53 height 9
click at [930, 251] on button "Real1" at bounding box center [927, 248] width 85 height 22
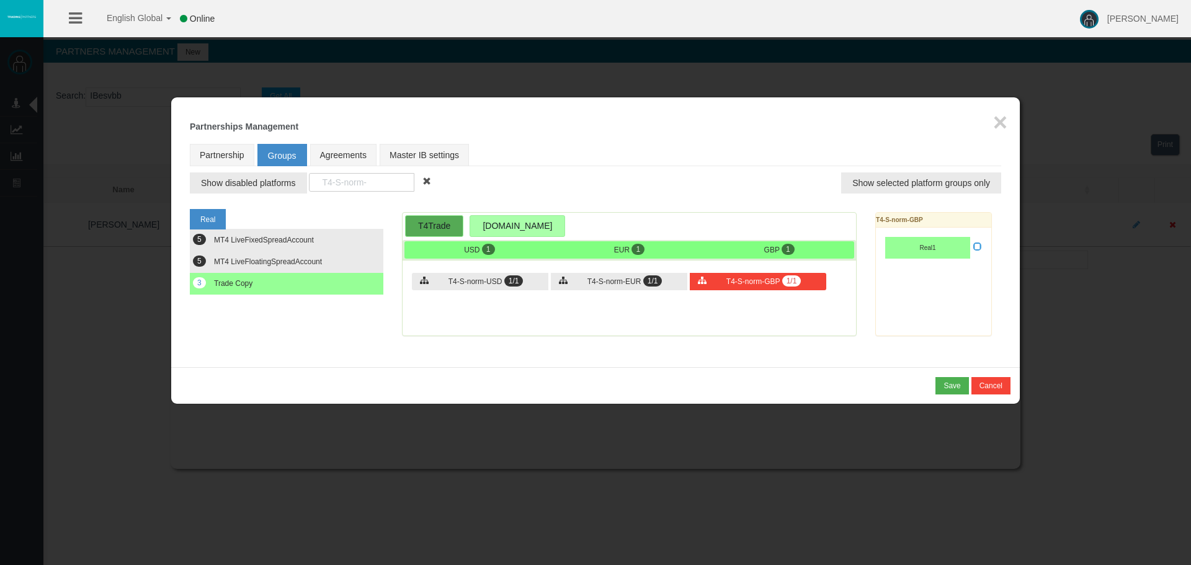
click at [977, 244] on icon at bounding box center [977, 246] width 9 height 9
click at [0, 0] on input "checkbox" at bounding box center [0, 0] width 0 height 0
click at [367, 178] on input "T4-S-norm-" at bounding box center [361, 182] width 105 height 19
drag, startPoint x: 391, startPoint y: 183, endPoint x: 301, endPoint y: 171, distance: 90.8
click at [301, 171] on td "Show disabled platforms T4-S-norm- Show selected platform groups only" at bounding box center [595, 179] width 811 height 27
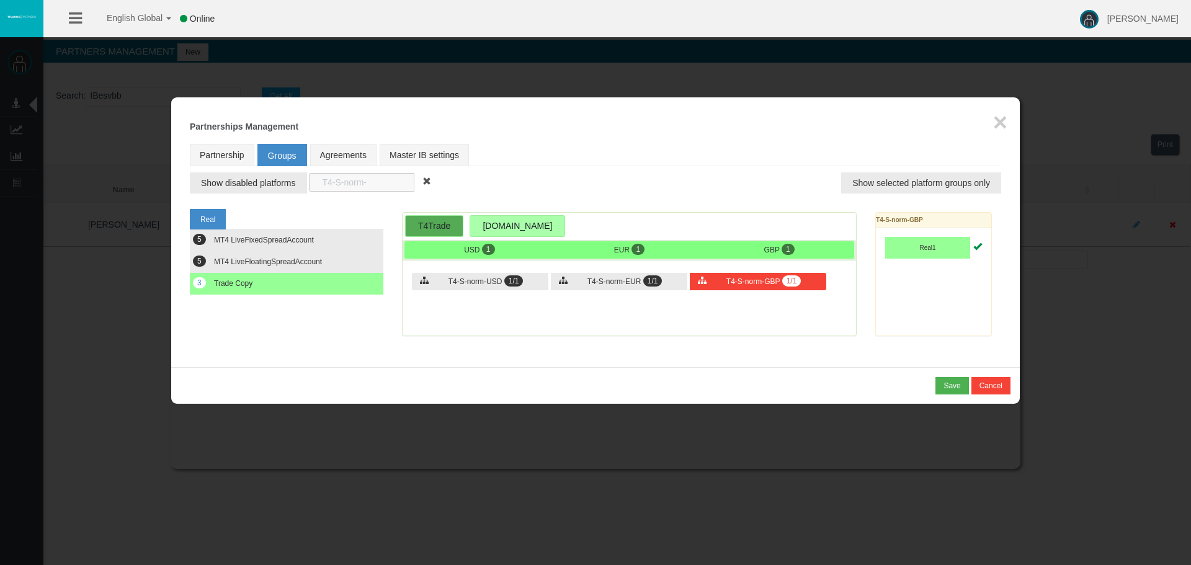
paste input "Pre"
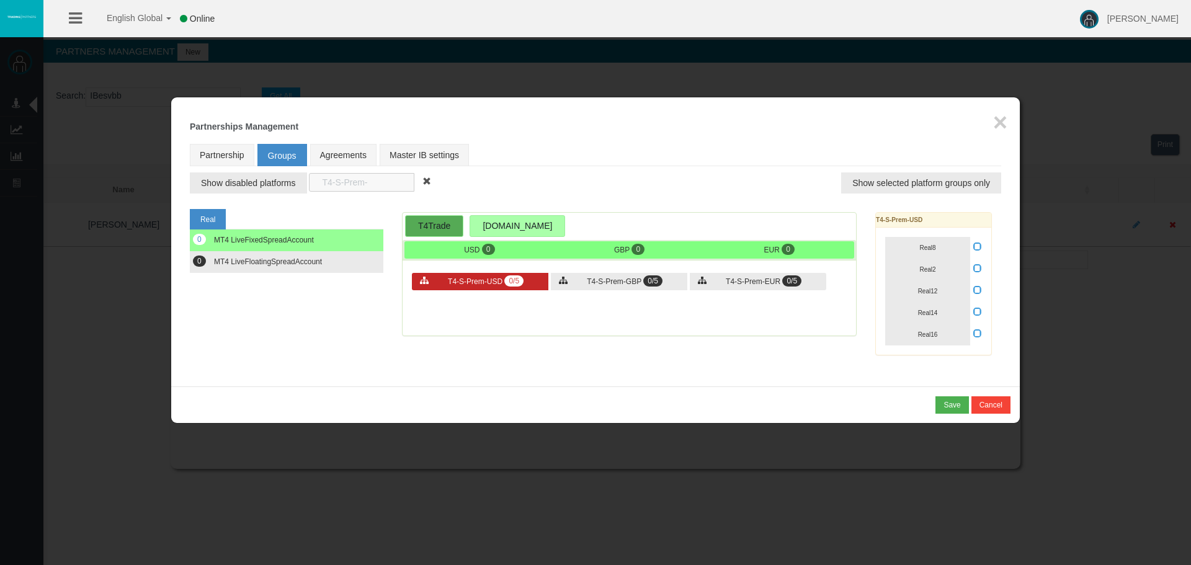
type input "T4-S-Prem-"
click at [460, 283] on span "T4-S-Prem-USD" at bounding box center [475, 281] width 55 height 9
click at [925, 248] on span "Real8" at bounding box center [927, 247] width 16 height 7
click at [927, 272] on span "Real2" at bounding box center [927, 269] width 16 height 7
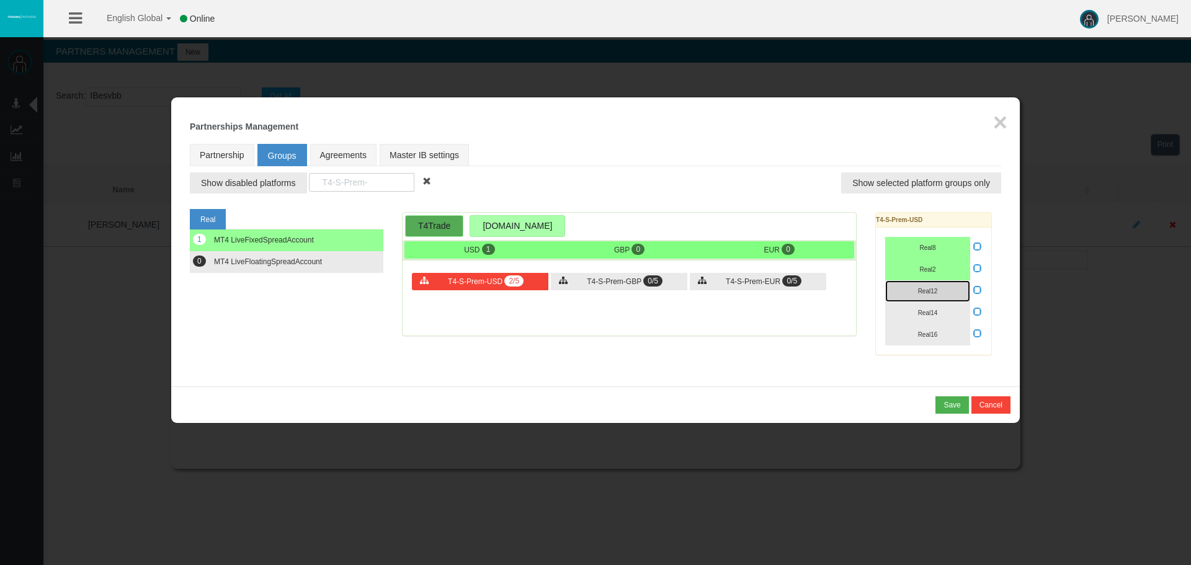
click at [922, 293] on span "Real12" at bounding box center [928, 291] width 20 height 7
click at [917, 313] on button "Real14" at bounding box center [927, 313] width 85 height 22
click at [919, 329] on button "Real16" at bounding box center [927, 335] width 85 height 22
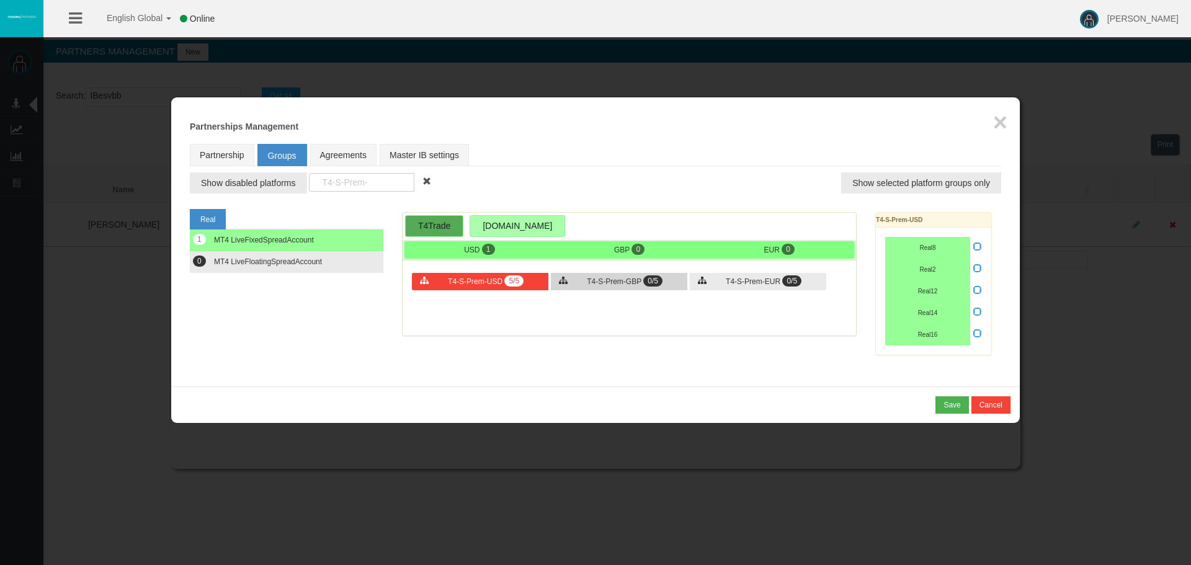
click at [620, 282] on span "T4-S-Prem-GBP" at bounding box center [614, 281] width 55 height 9
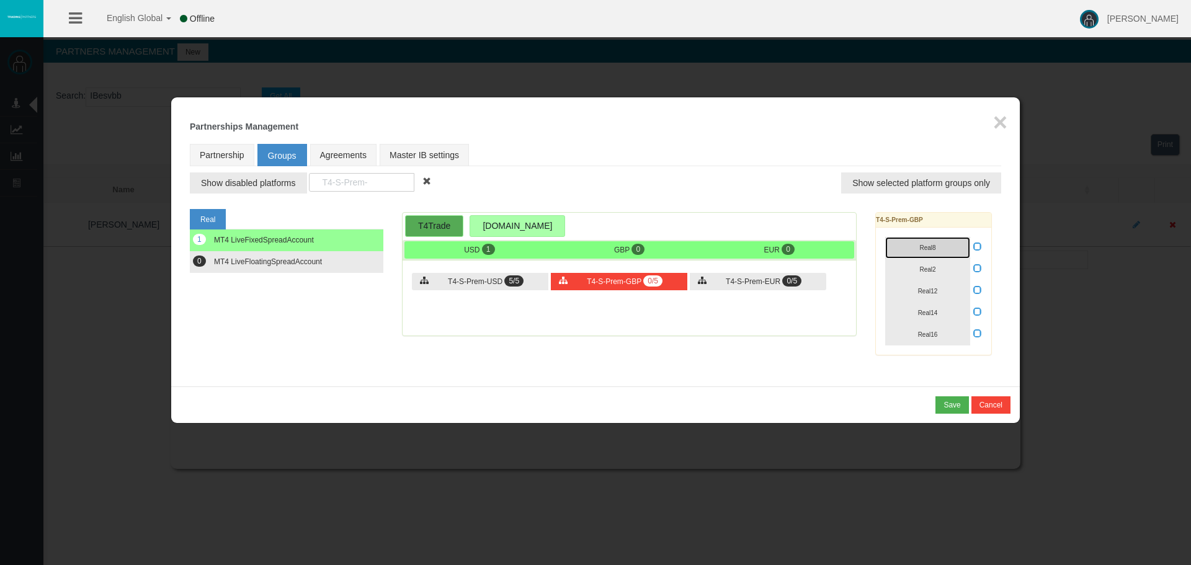
click at [932, 244] on span "Real8" at bounding box center [927, 247] width 16 height 7
click at [931, 262] on button "Real2" at bounding box center [927, 270] width 85 height 22
drag, startPoint x: 931, startPoint y: 290, endPoint x: 931, endPoint y: 297, distance: 6.8
click at [931, 290] on span "Real12" at bounding box center [928, 291] width 20 height 7
click at [929, 305] on button "Real14" at bounding box center [927, 313] width 85 height 22
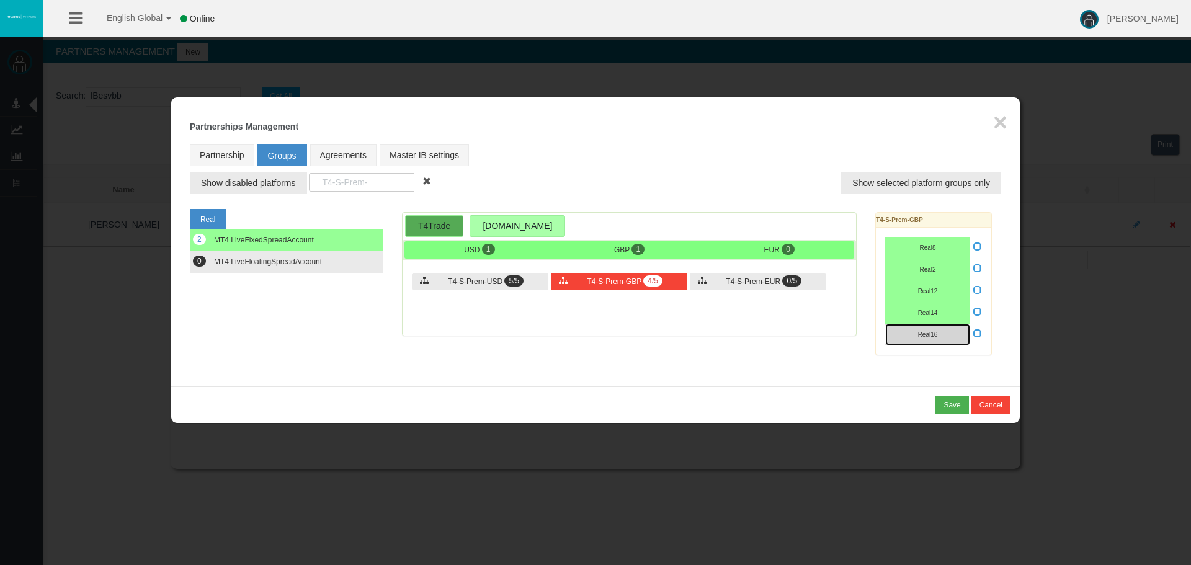
click at [928, 333] on span "Real16" at bounding box center [928, 334] width 20 height 7
click at [739, 282] on span "T4-S-Prem-EUR" at bounding box center [753, 281] width 55 height 9
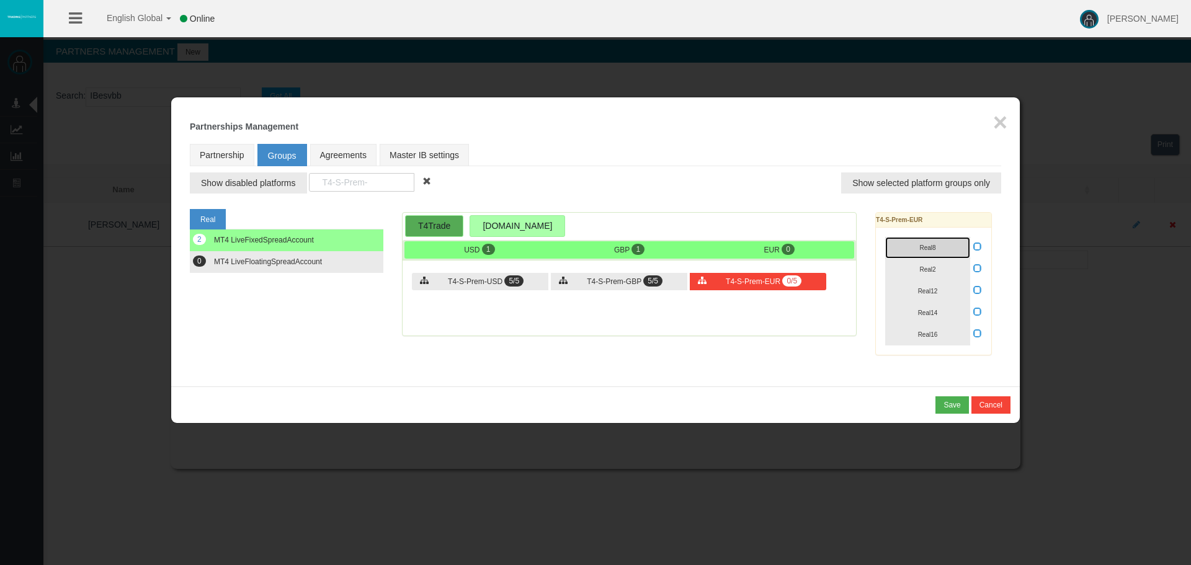
click at [914, 246] on button "Real8" at bounding box center [927, 248] width 85 height 22
click at [920, 265] on button "Real2" at bounding box center [927, 270] width 85 height 22
click at [924, 292] on span "Real12" at bounding box center [928, 291] width 20 height 7
click at [934, 308] on button "Real14" at bounding box center [927, 313] width 85 height 22
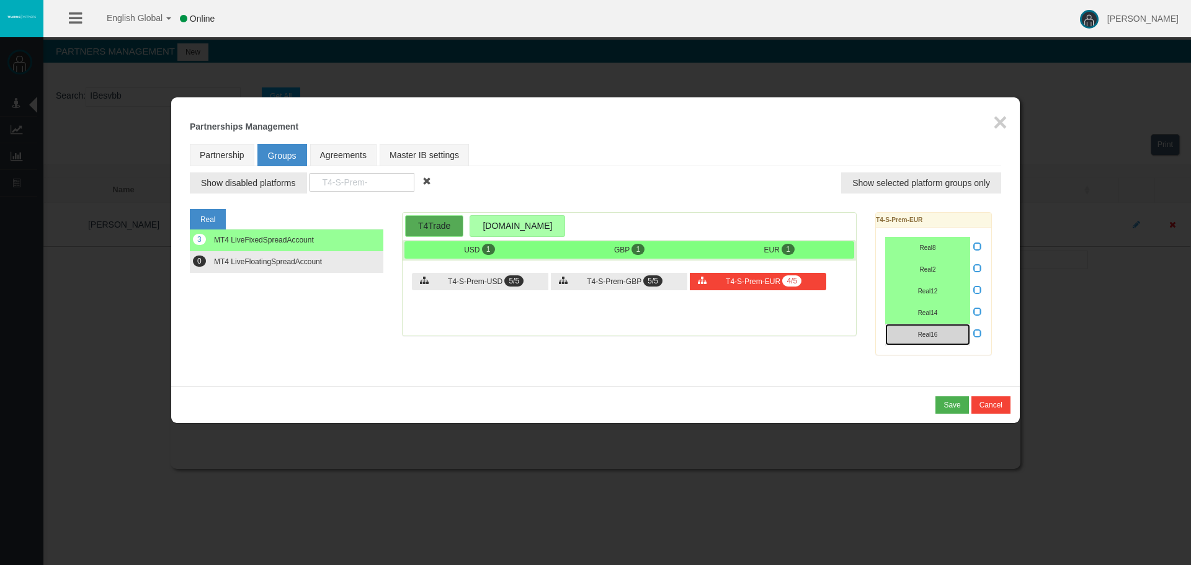
click at [934, 331] on span "Real16" at bounding box center [928, 334] width 20 height 7
click at [288, 260] on span "MT4 LiveFloatingSpreadAccount" at bounding box center [268, 261] width 108 height 9
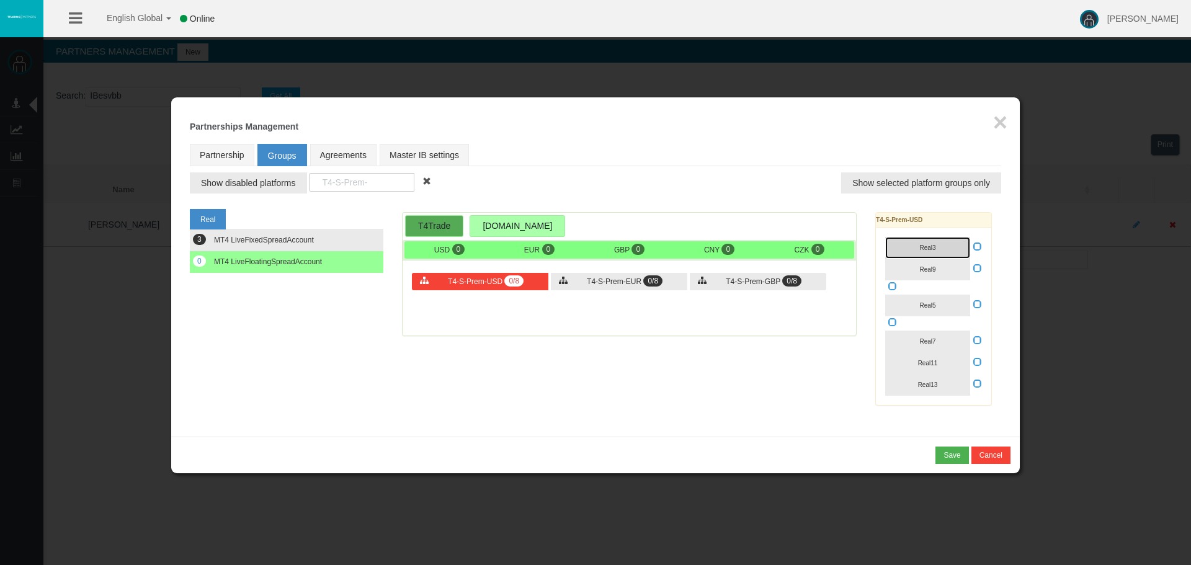
click at [940, 249] on button "Real3" at bounding box center [927, 248] width 85 height 22
click at [936, 264] on button "Real9" at bounding box center [927, 270] width 85 height 22
click at [922, 310] on button "Real5" at bounding box center [927, 306] width 85 height 22
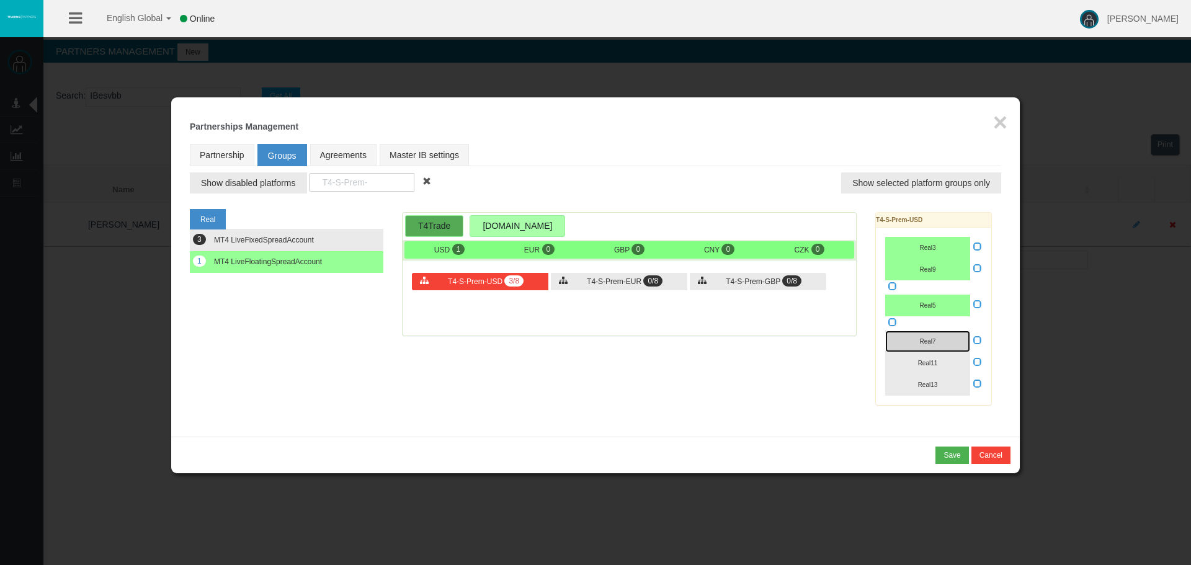
click at [927, 333] on button "Real7" at bounding box center [927, 342] width 85 height 22
click at [921, 367] on button "Real11" at bounding box center [927, 363] width 85 height 22
click at [926, 382] on span "Real13" at bounding box center [928, 385] width 20 height 7
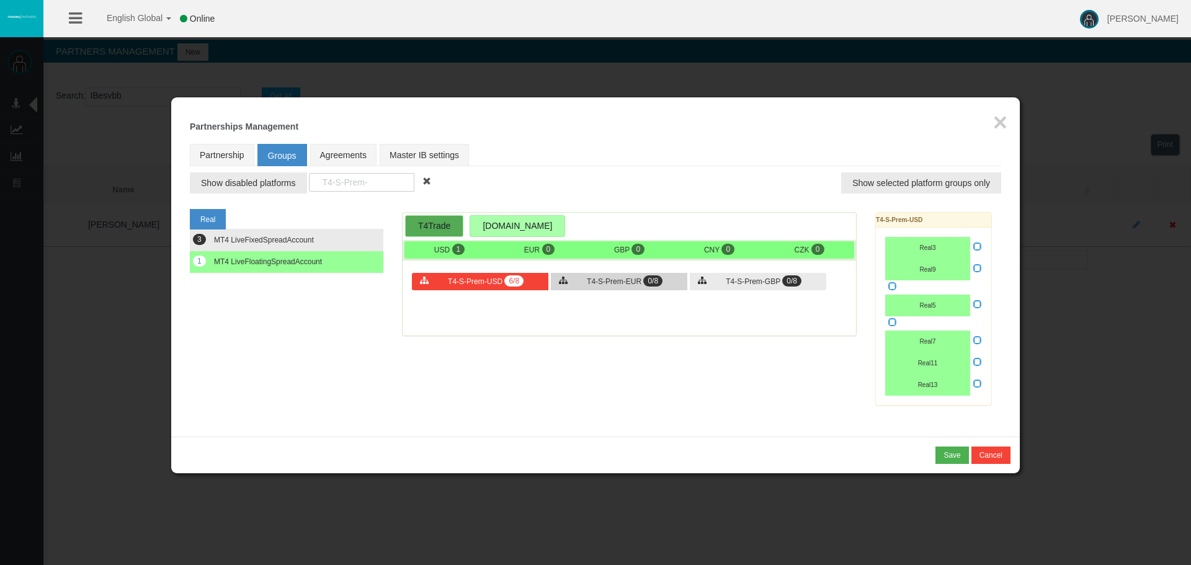
click at [605, 283] on span "T4-S-Prem-EUR" at bounding box center [614, 281] width 55 height 9
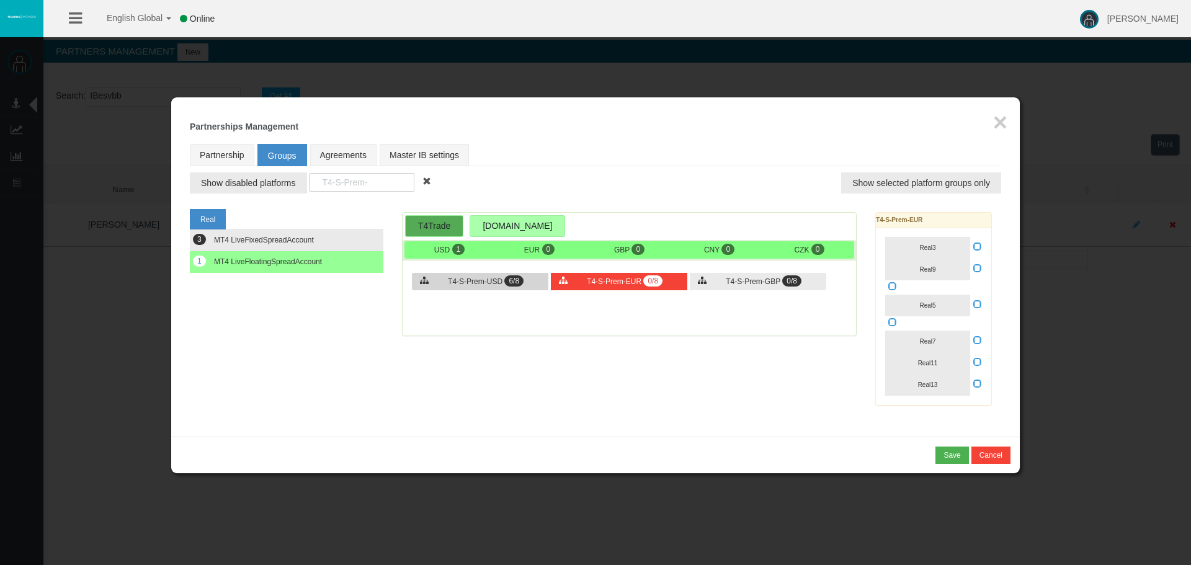
click at [517, 279] on span "6/8" at bounding box center [513, 280] width 19 height 11
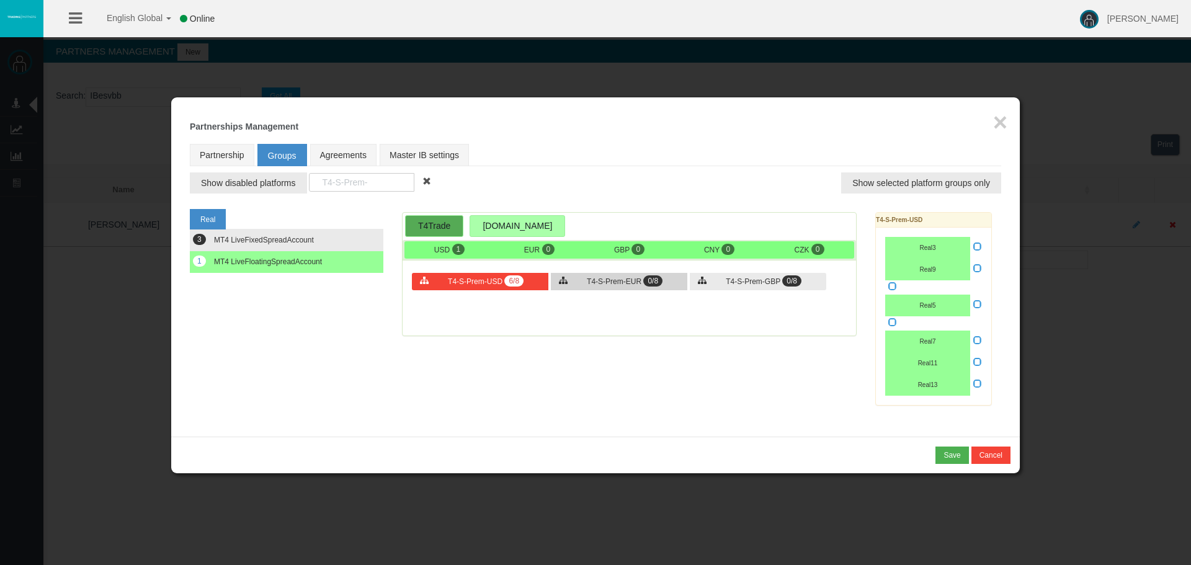
click at [635, 280] on span "T4-S-Prem-EUR" at bounding box center [614, 281] width 55 height 9
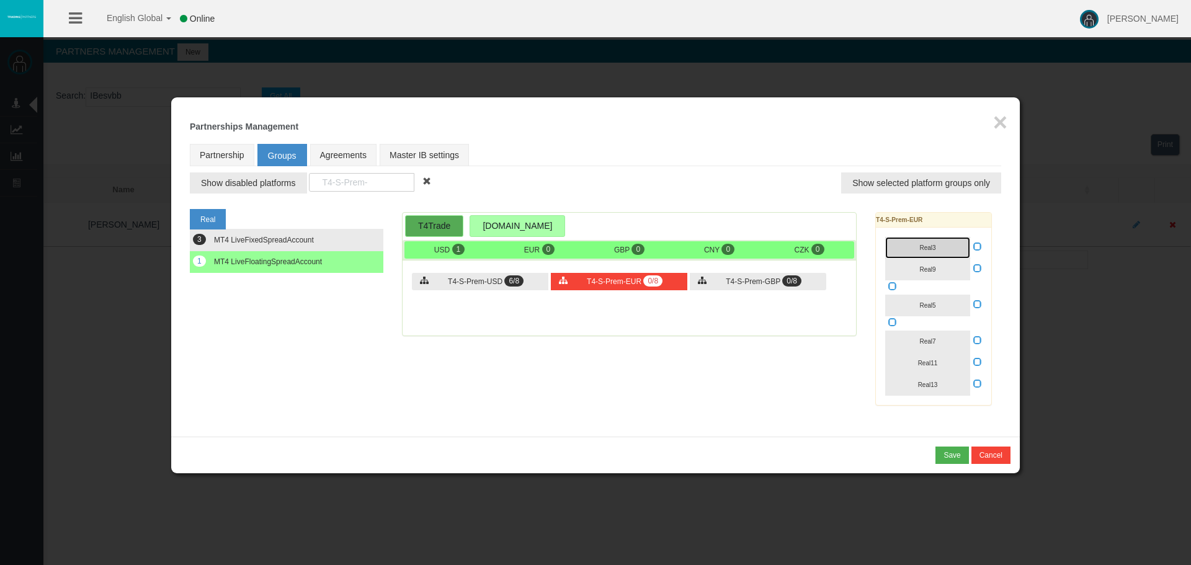
click at [938, 249] on button "Real3" at bounding box center [927, 248] width 85 height 22
click at [939, 267] on button "Real9" at bounding box center [927, 270] width 85 height 22
click at [925, 306] on span "Real5" at bounding box center [927, 305] width 16 height 7
click at [928, 328] on div "Real6" at bounding box center [933, 323] width 97 height 14
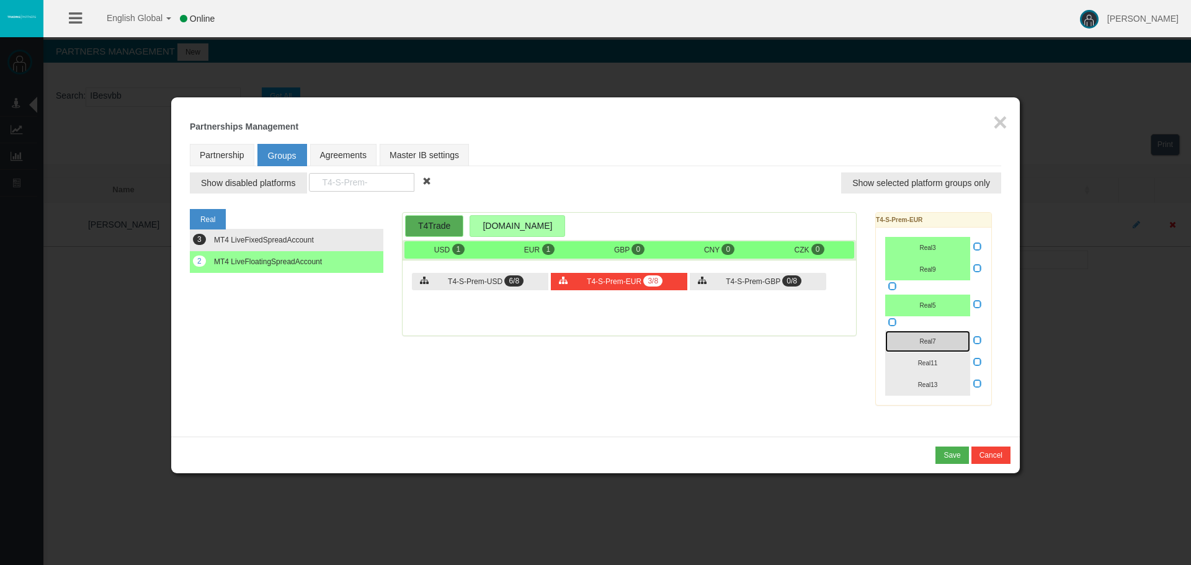
click at [930, 338] on span "Real7" at bounding box center [927, 341] width 16 height 7
click at [924, 360] on span "Real11" at bounding box center [928, 363] width 20 height 7
click at [924, 383] on span "Real13" at bounding box center [928, 385] width 20 height 7
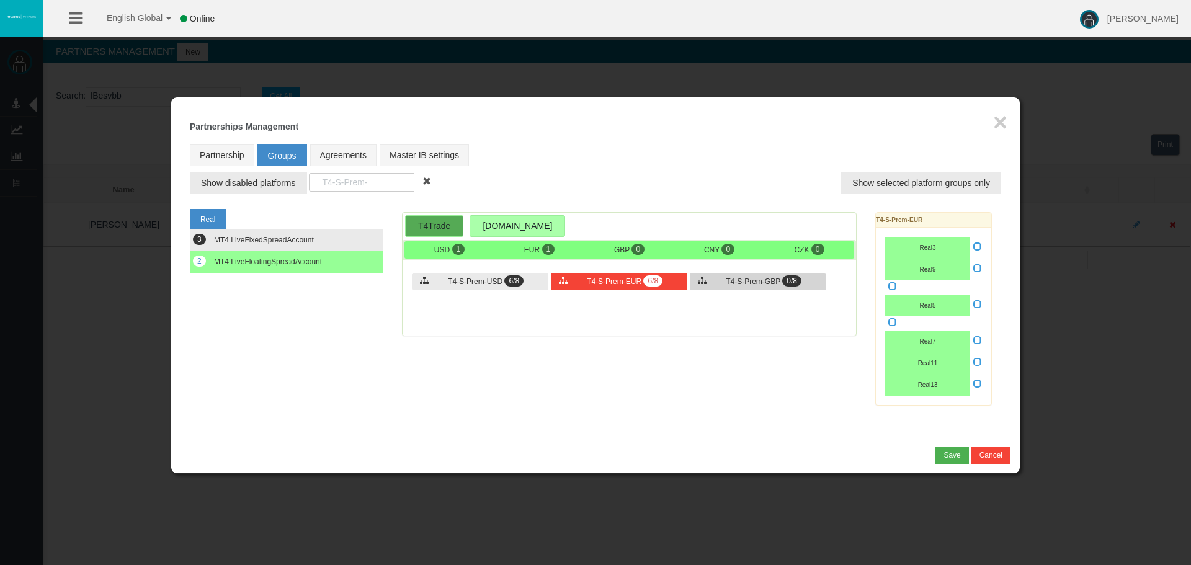
click at [743, 280] on span "T4-S-Prem-GBP" at bounding box center [753, 281] width 55 height 9
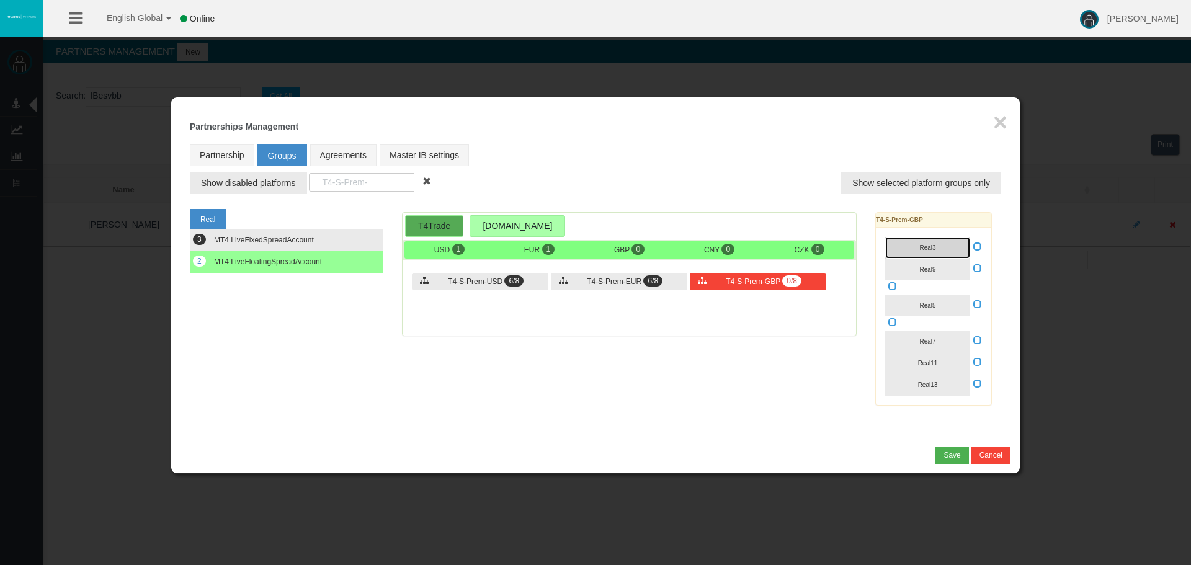
click at [932, 246] on span "Real3" at bounding box center [927, 247] width 16 height 7
click at [927, 269] on span "Real9" at bounding box center [927, 269] width 16 height 7
click at [926, 301] on button "Real5" at bounding box center [927, 306] width 85 height 22
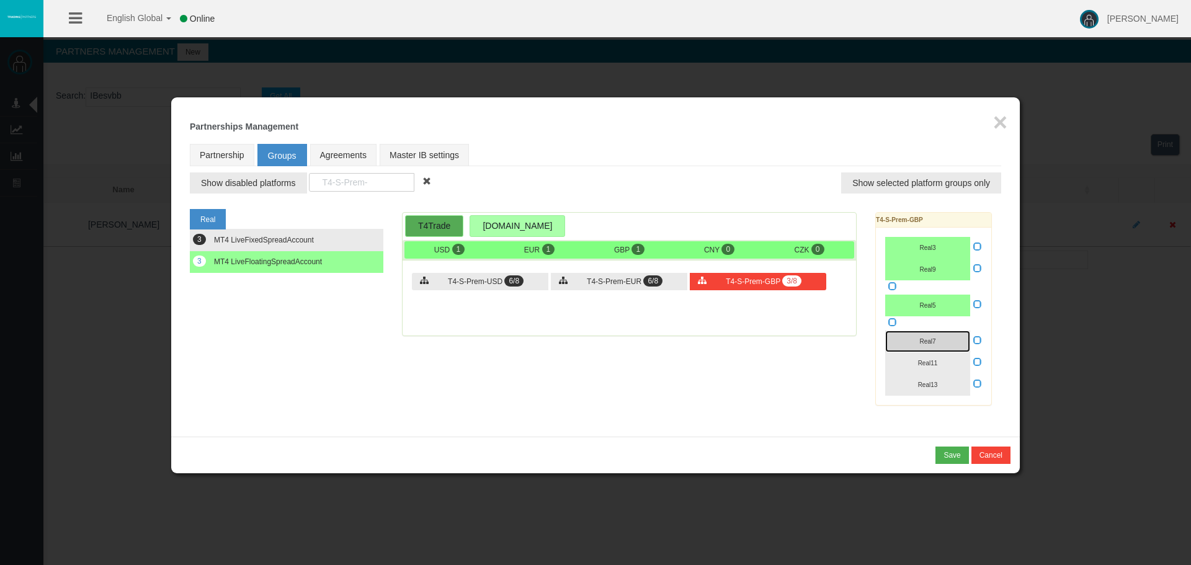
click at [927, 344] on span "Real7" at bounding box center [927, 341] width 16 height 7
click at [922, 363] on span "Real11" at bounding box center [928, 363] width 20 height 7
click at [921, 384] on span "Real13" at bounding box center [928, 385] width 20 height 7
click at [942, 455] on button "Save" at bounding box center [951, 455] width 33 height 17
click at [942, 455] on div "Confirm" at bounding box center [948, 455] width 26 height 11
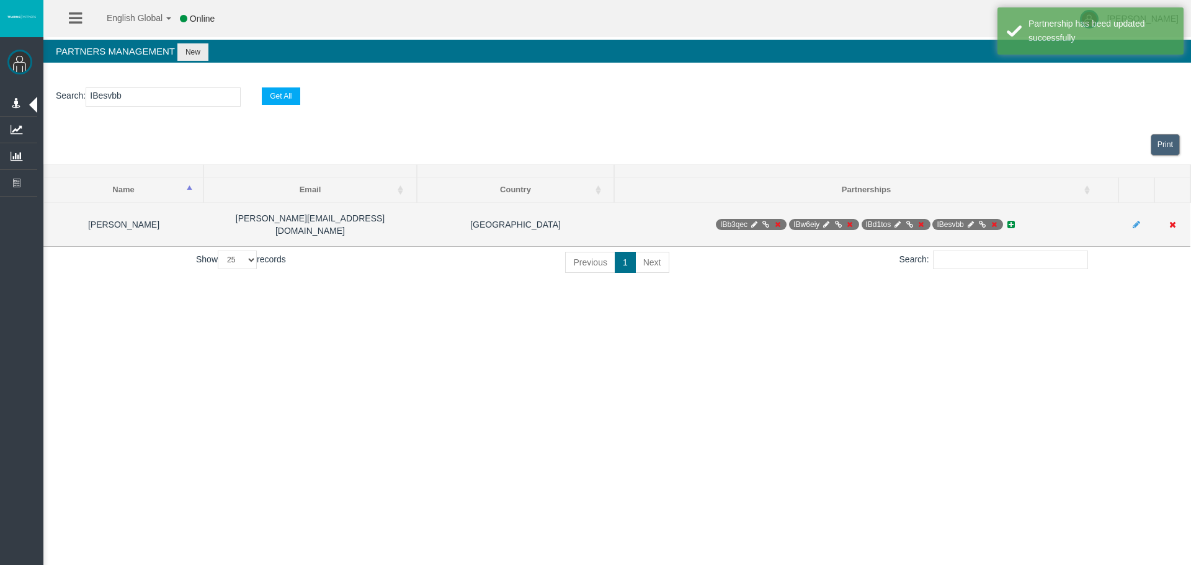
click at [971, 221] on icon at bounding box center [970, 224] width 9 height 7
select select "0"
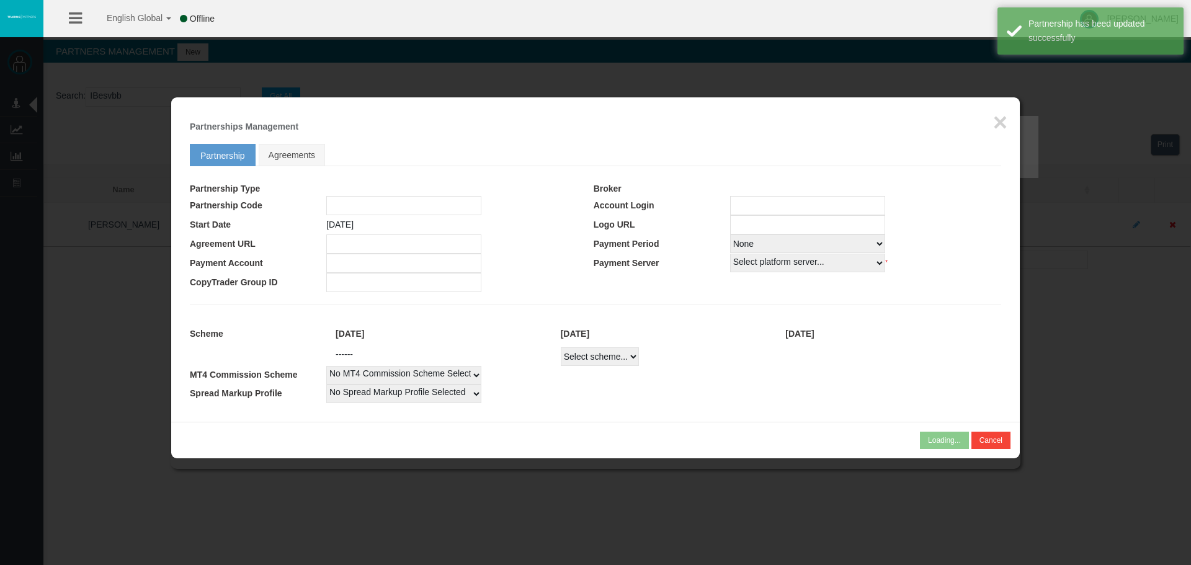
type input "IBesvbb"
type input "19269613"
select select
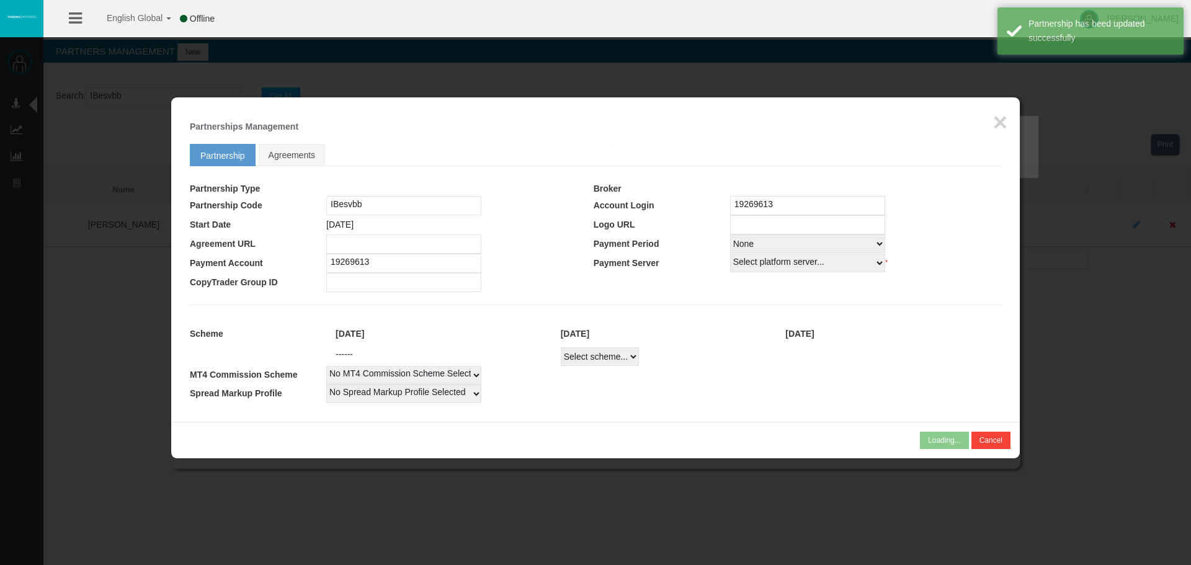
select select
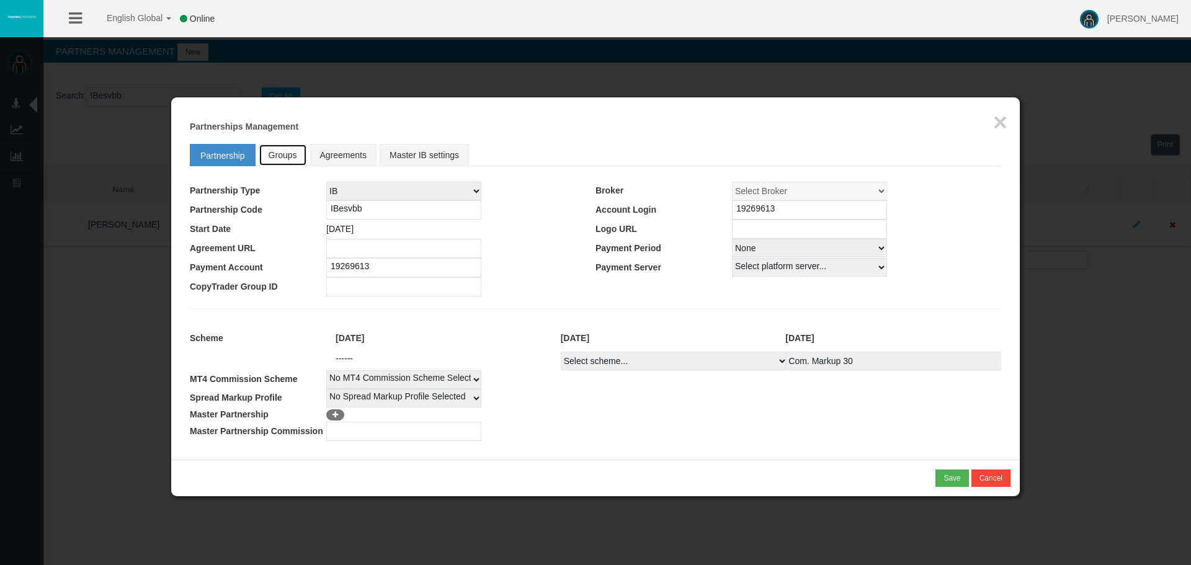
click at [270, 156] on span "Groups" at bounding box center [283, 155] width 29 height 10
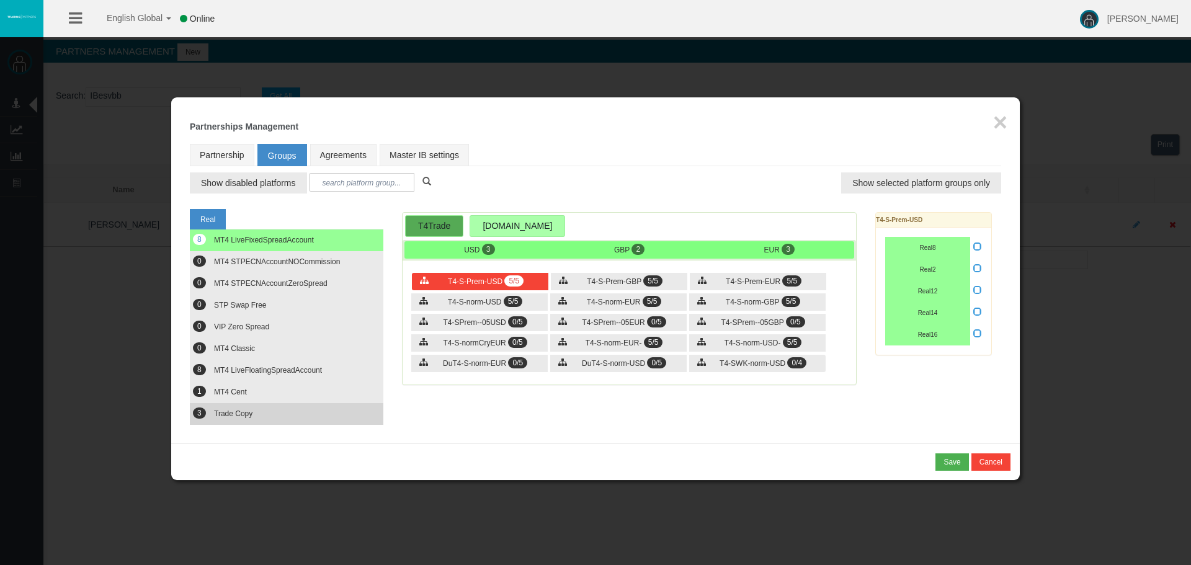
click at [230, 414] on span "Trade Copy" at bounding box center [233, 413] width 38 height 9
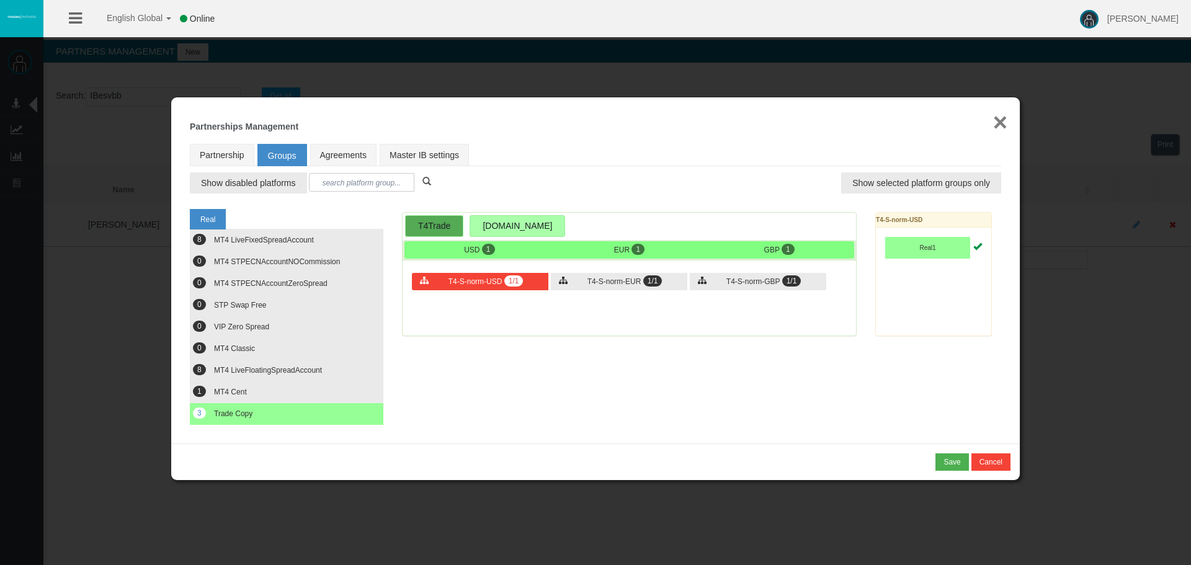
click at [996, 122] on button "×" at bounding box center [1000, 122] width 14 height 25
